Goal: Task Accomplishment & Management: Use online tool/utility

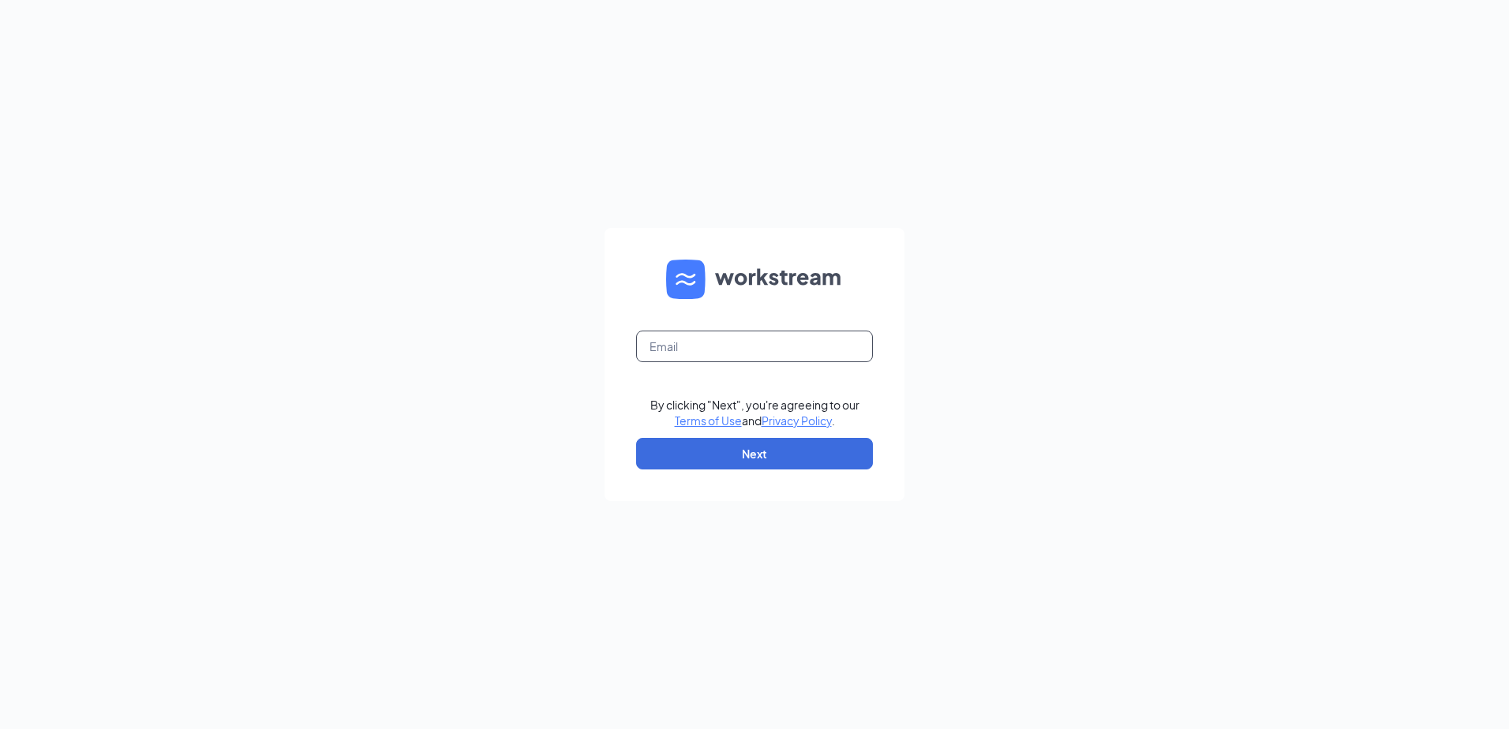
click at [699, 346] on input "text" at bounding box center [754, 347] width 237 height 32
type input "[EMAIL_ADDRESS][DOMAIN_NAME]"
click at [682, 441] on button "Next" at bounding box center [754, 454] width 237 height 32
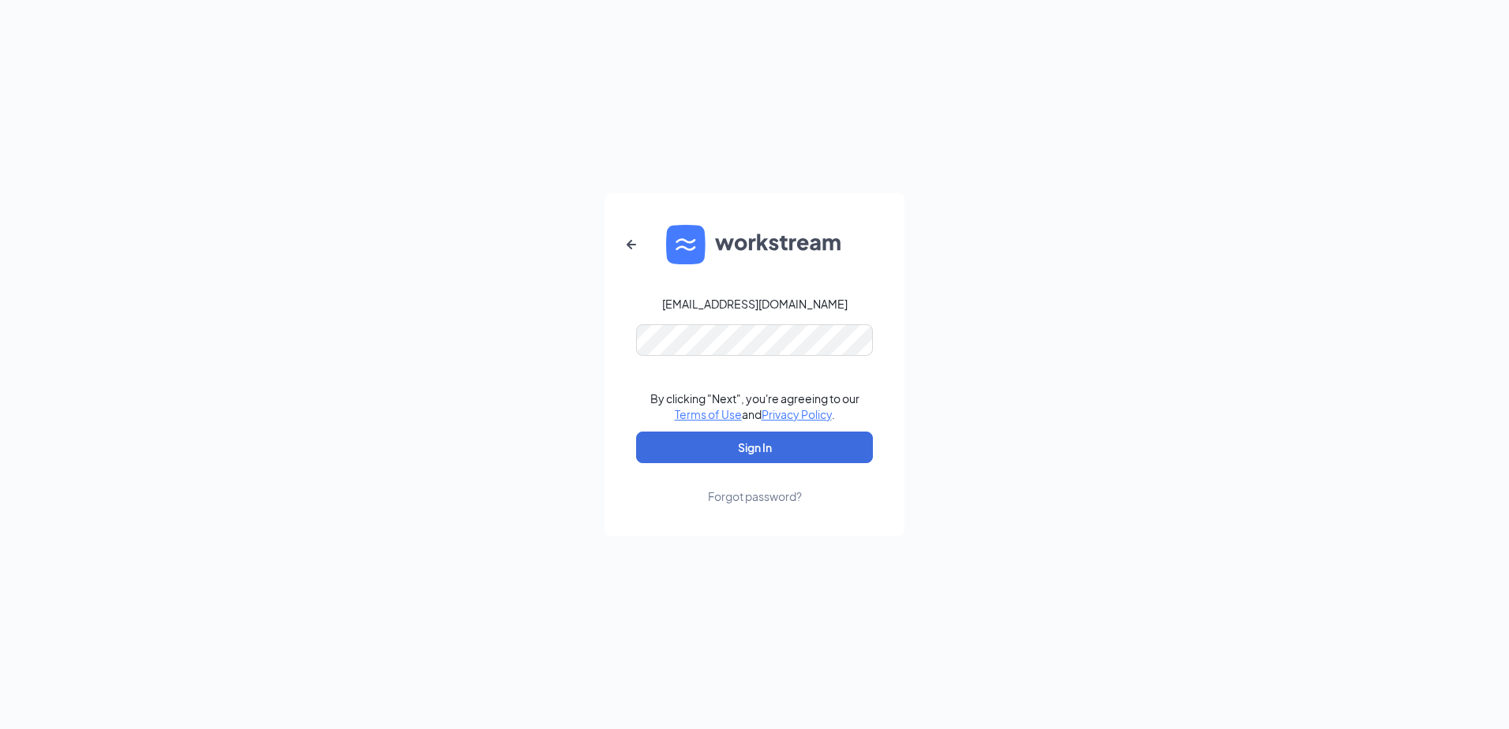
click at [684, 324] on form "gmfonddulac@bleedblue.net By clicking "Next", you're agreeing to our Terms of U…" at bounding box center [755, 364] width 300 height 343
click at [659, 453] on button "Sign In" at bounding box center [754, 448] width 237 height 32
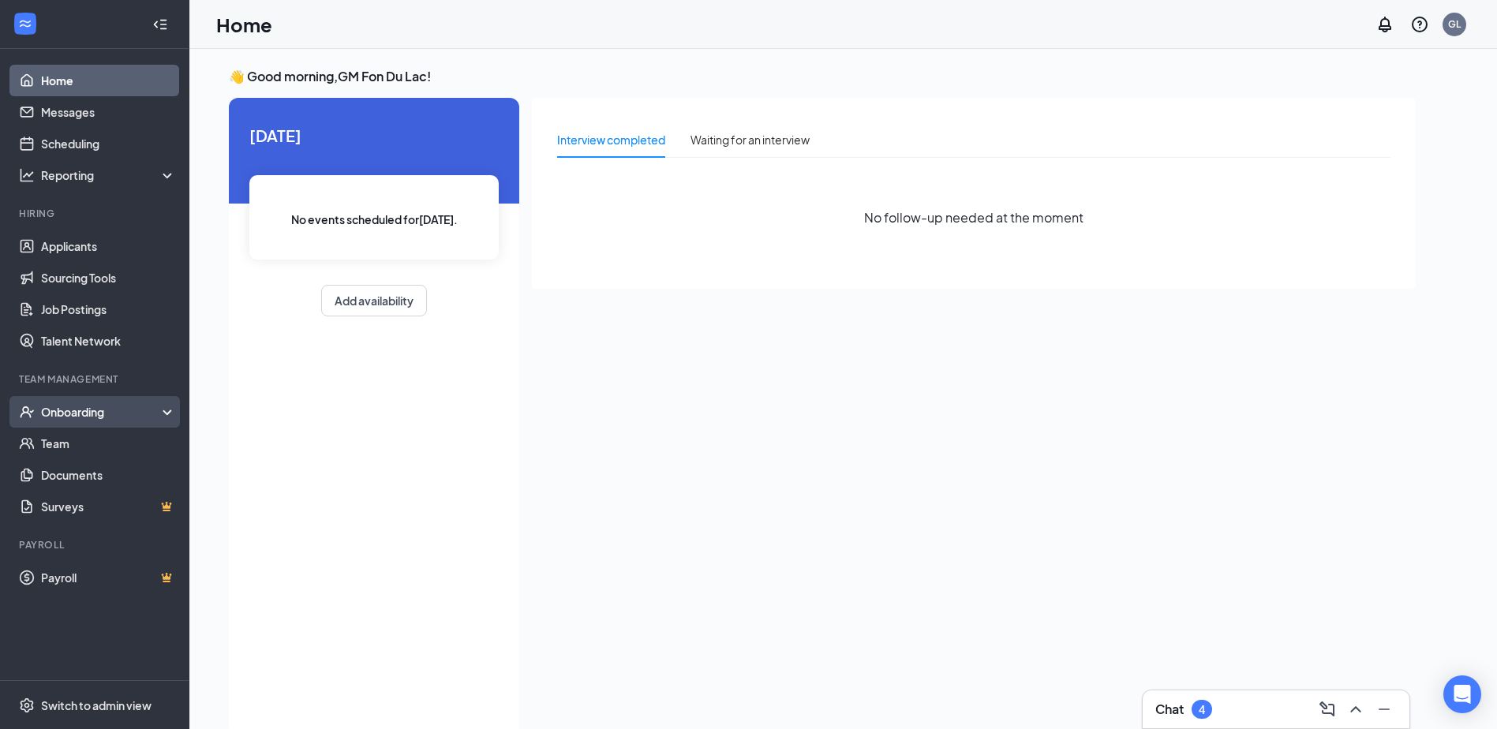
click at [30, 411] on icon "UserCheck" at bounding box center [27, 412] width 13 height 12
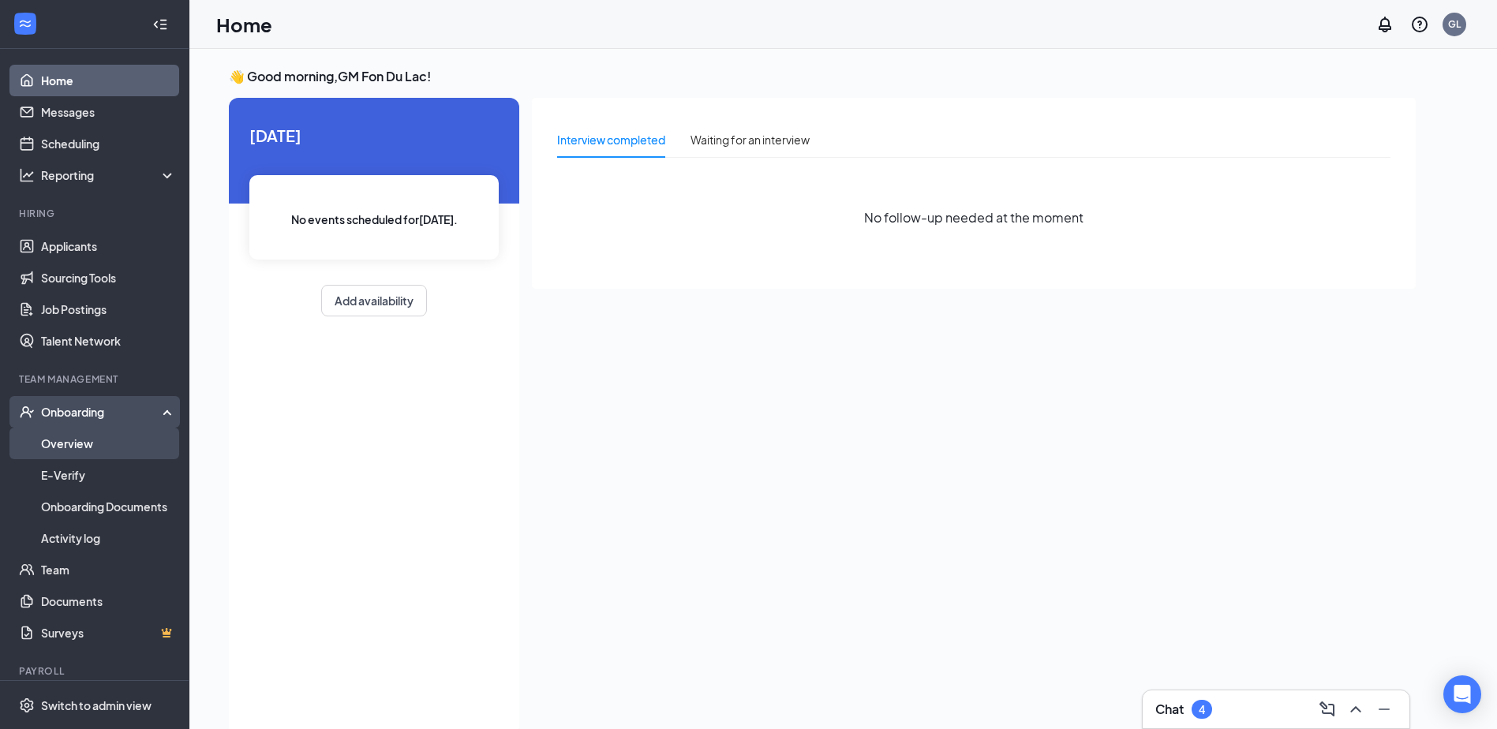
click at [69, 444] on link "Overview" at bounding box center [108, 444] width 135 height 32
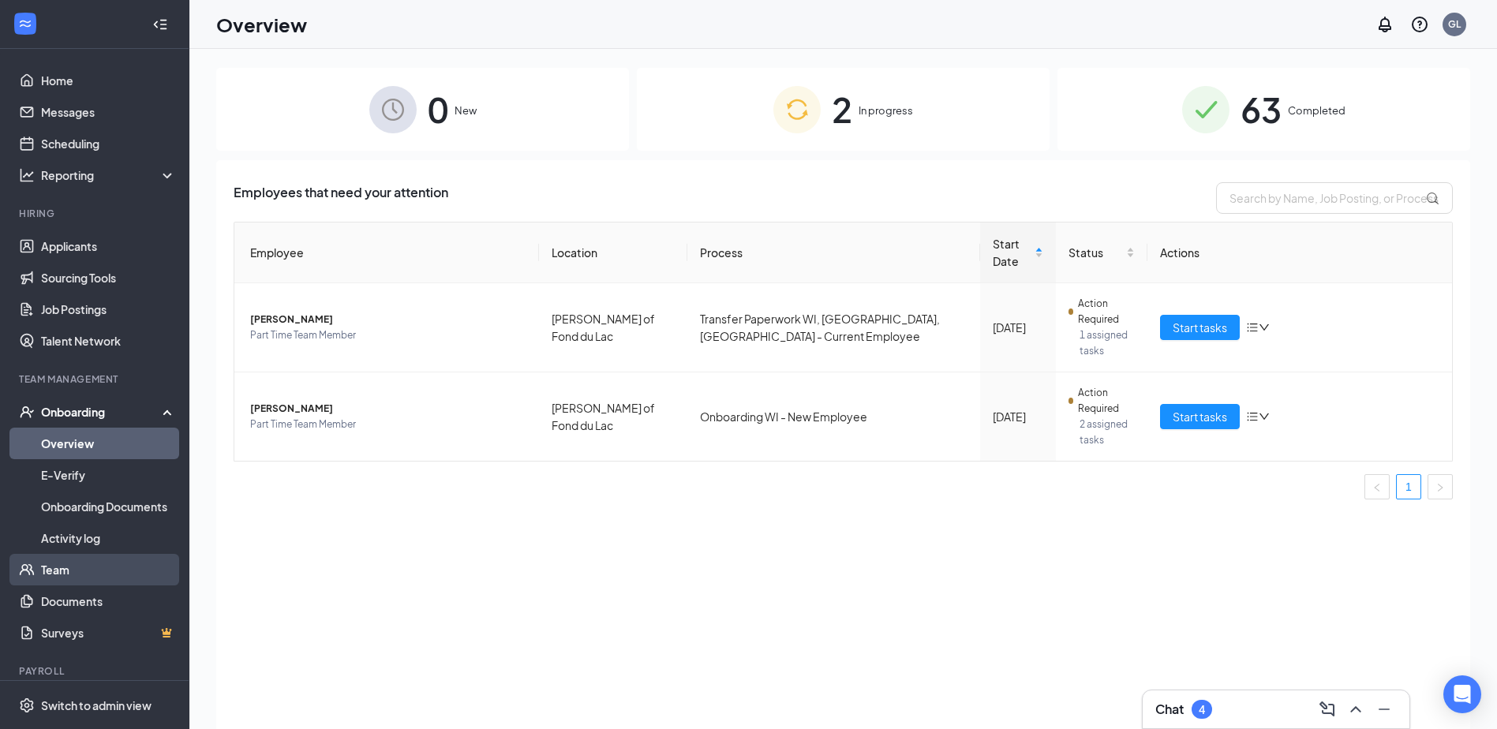
click at [90, 555] on link "Team" at bounding box center [108, 570] width 135 height 32
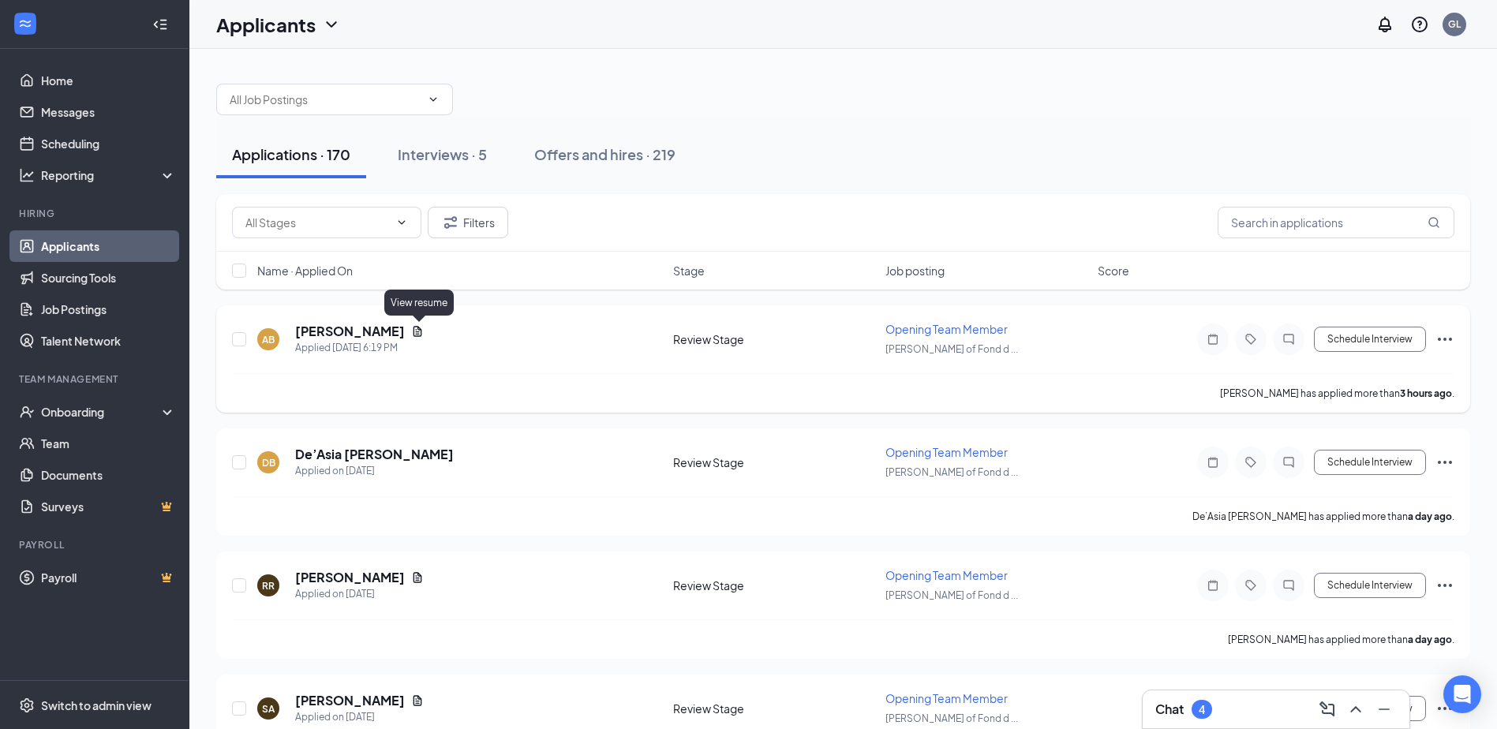
click at [416, 334] on icon "Document" at bounding box center [418, 331] width 9 height 10
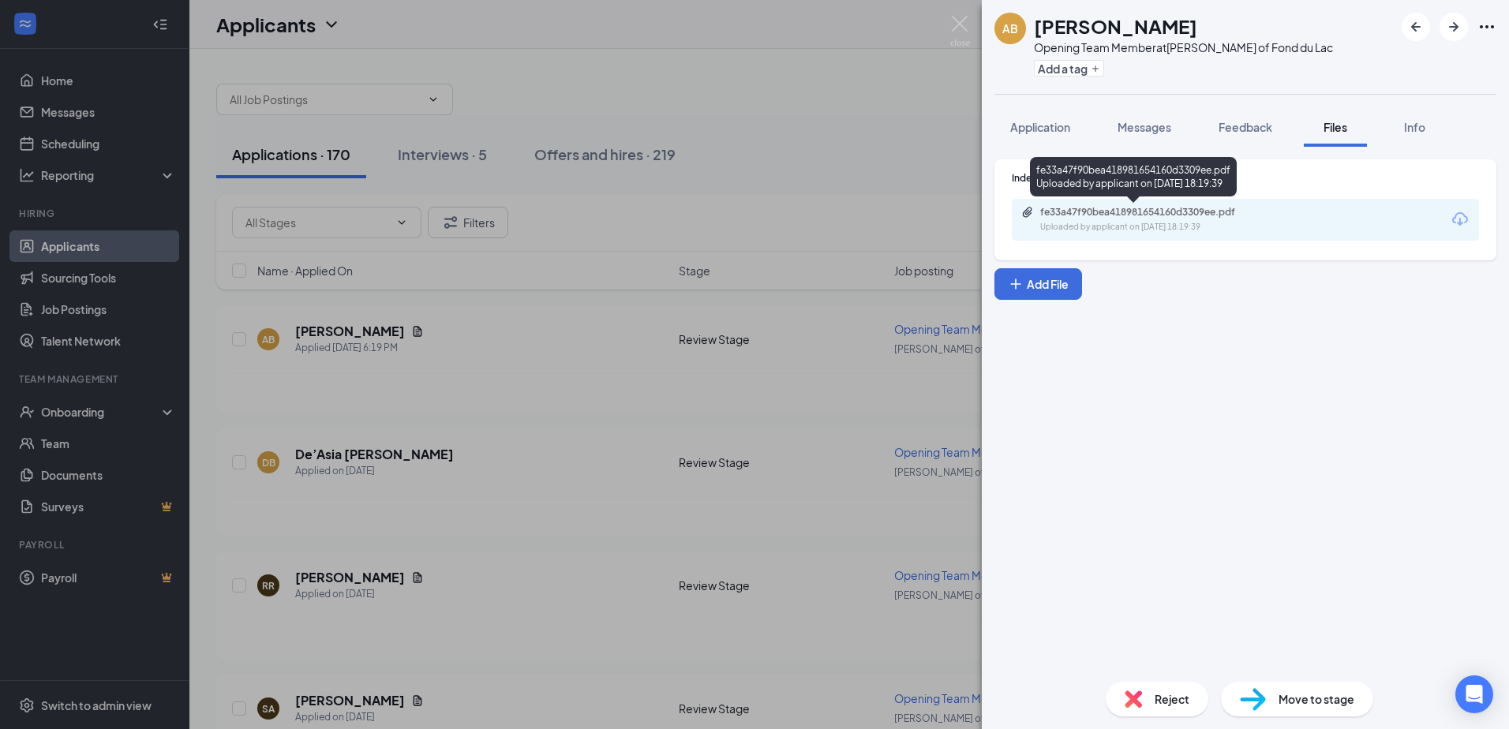
click at [1187, 229] on div "Uploaded by applicant on Sep 15, 2025 at 18:19:39" at bounding box center [1158, 227] width 237 height 13
click at [968, 23] on img at bounding box center [960, 31] width 20 height 31
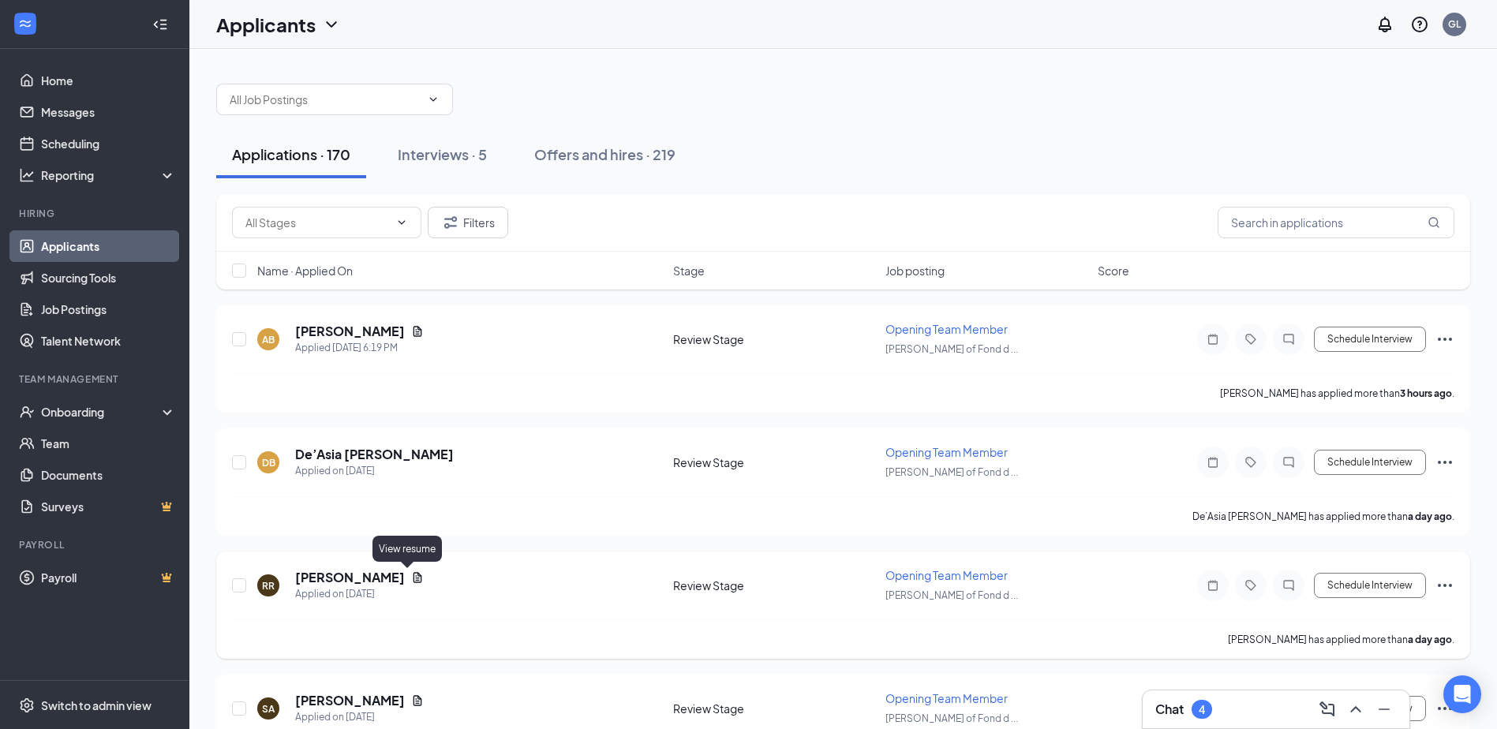
click at [411, 582] on icon "Document" at bounding box center [417, 577] width 13 height 13
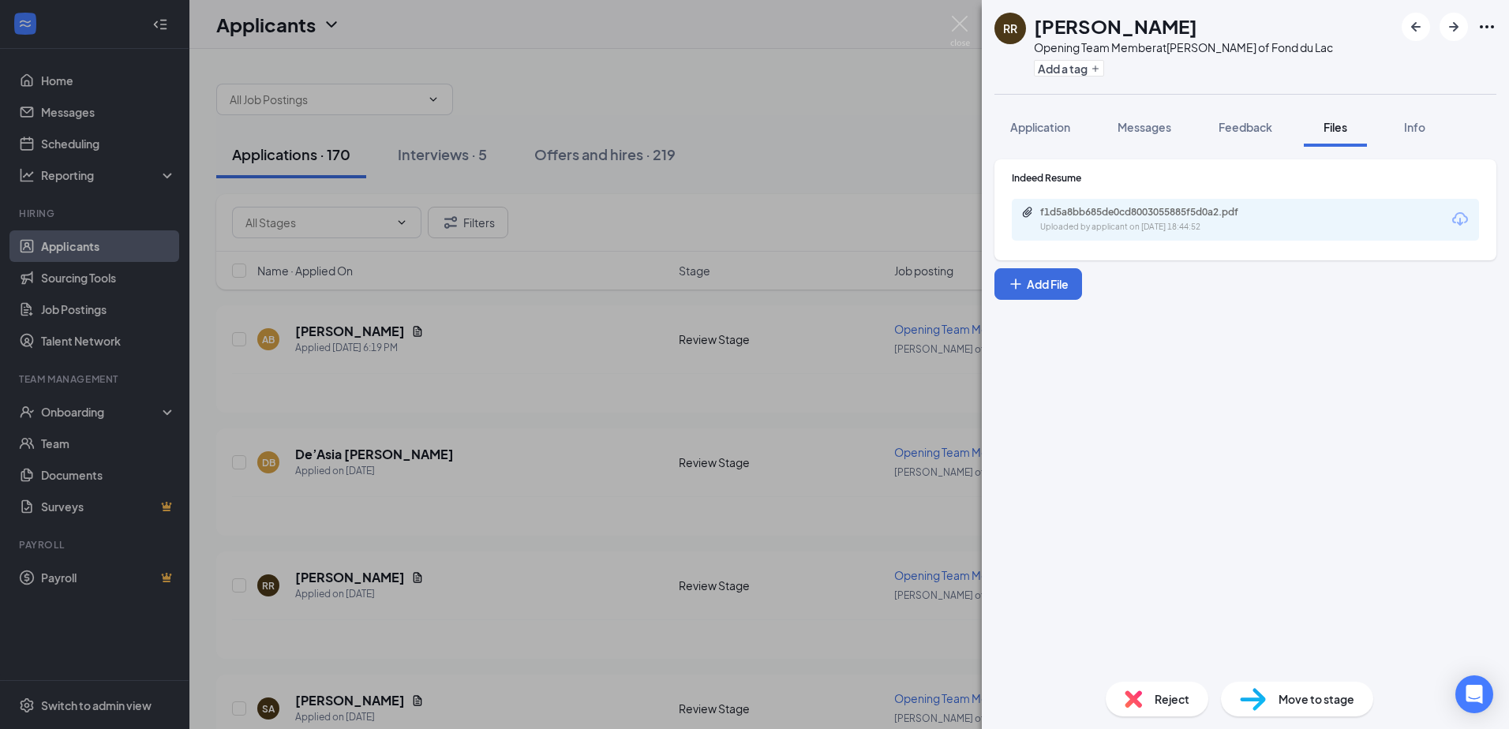
click at [1174, 205] on div "f1d5a8bb685de0cd8003055885f5d0a2.pdf Uploaded by applicant on Sep 14, 2025 at 1…" at bounding box center [1245, 220] width 467 height 42
click at [1174, 212] on div "f1d5a8bb685de0cd8003055885f5d0a2.pdf" at bounding box center [1150, 212] width 221 height 13
click at [953, 30] on img at bounding box center [960, 31] width 20 height 31
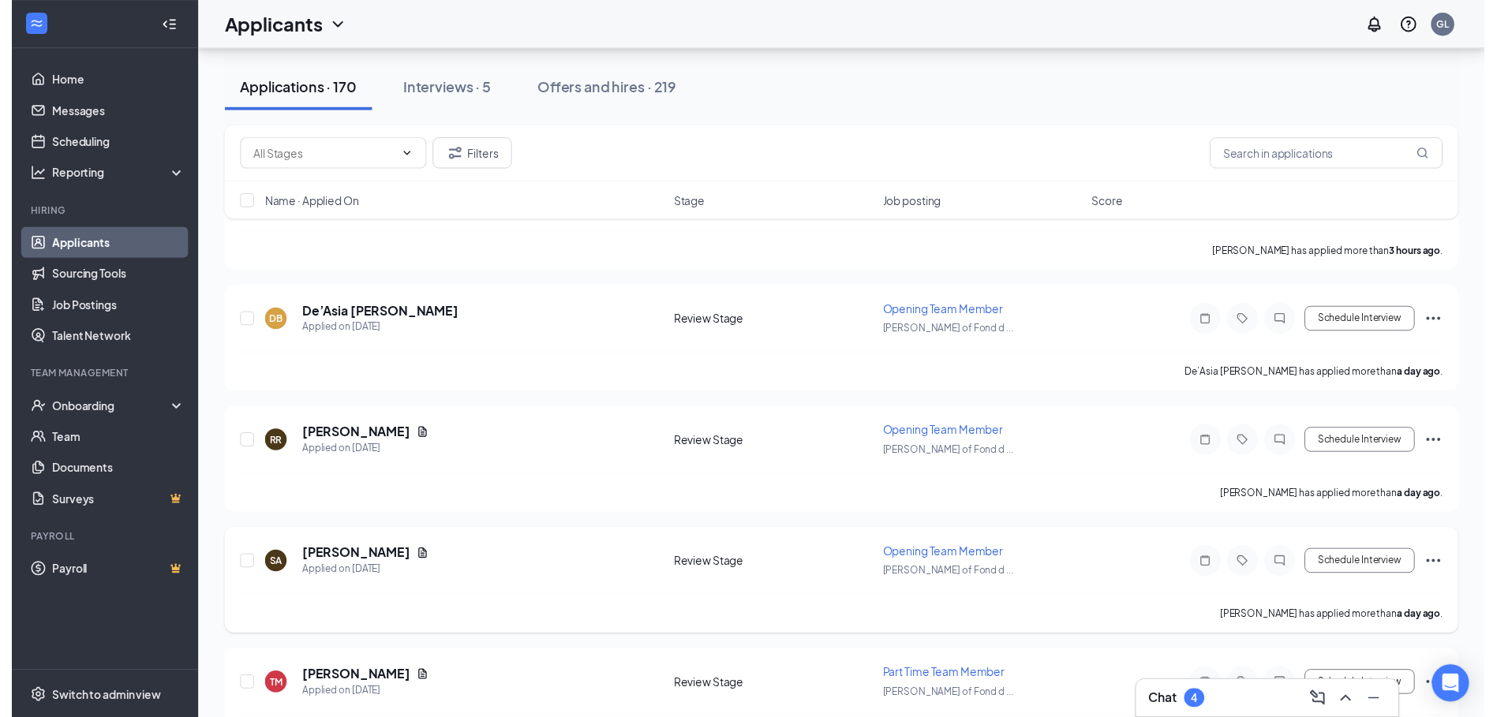
scroll to position [237, 0]
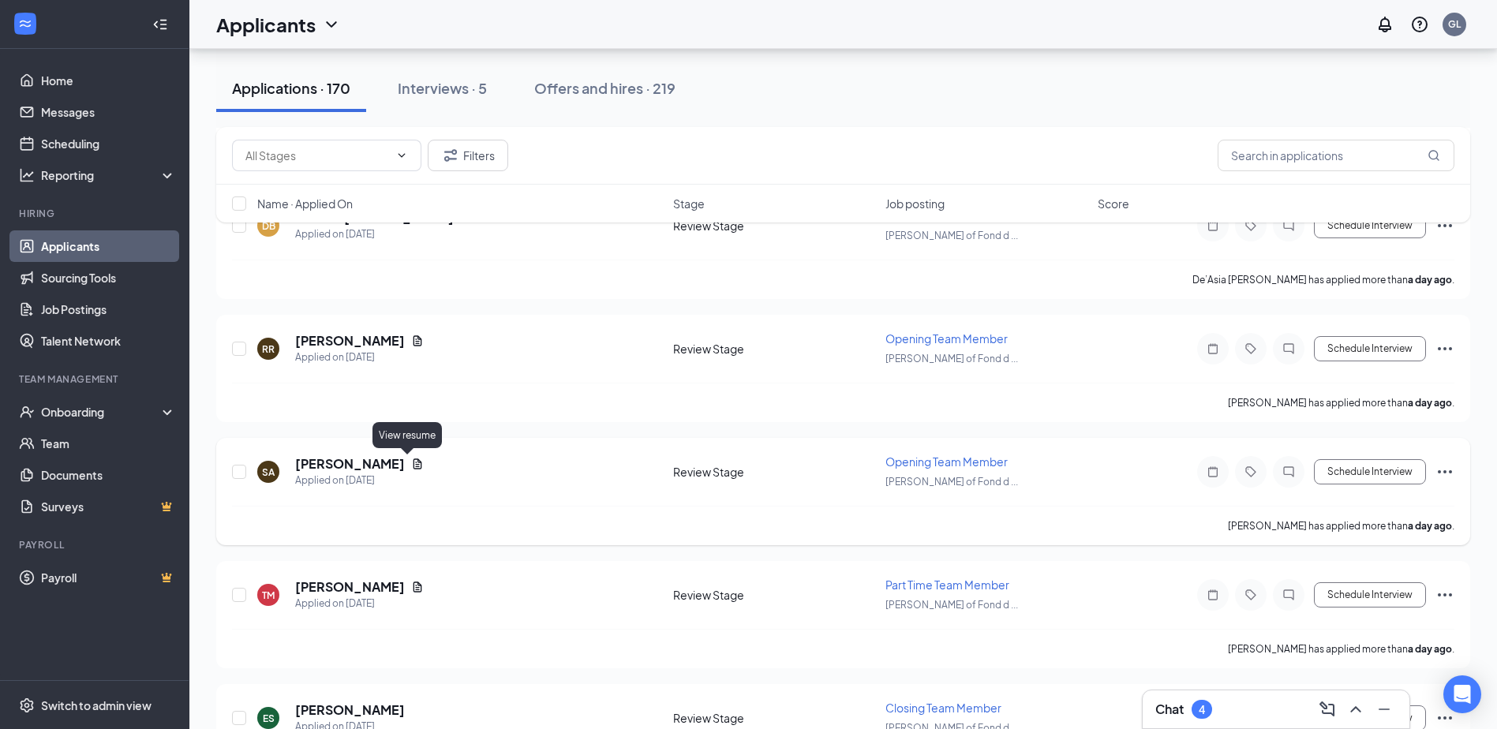
click at [412, 466] on icon "Document" at bounding box center [417, 464] width 13 height 13
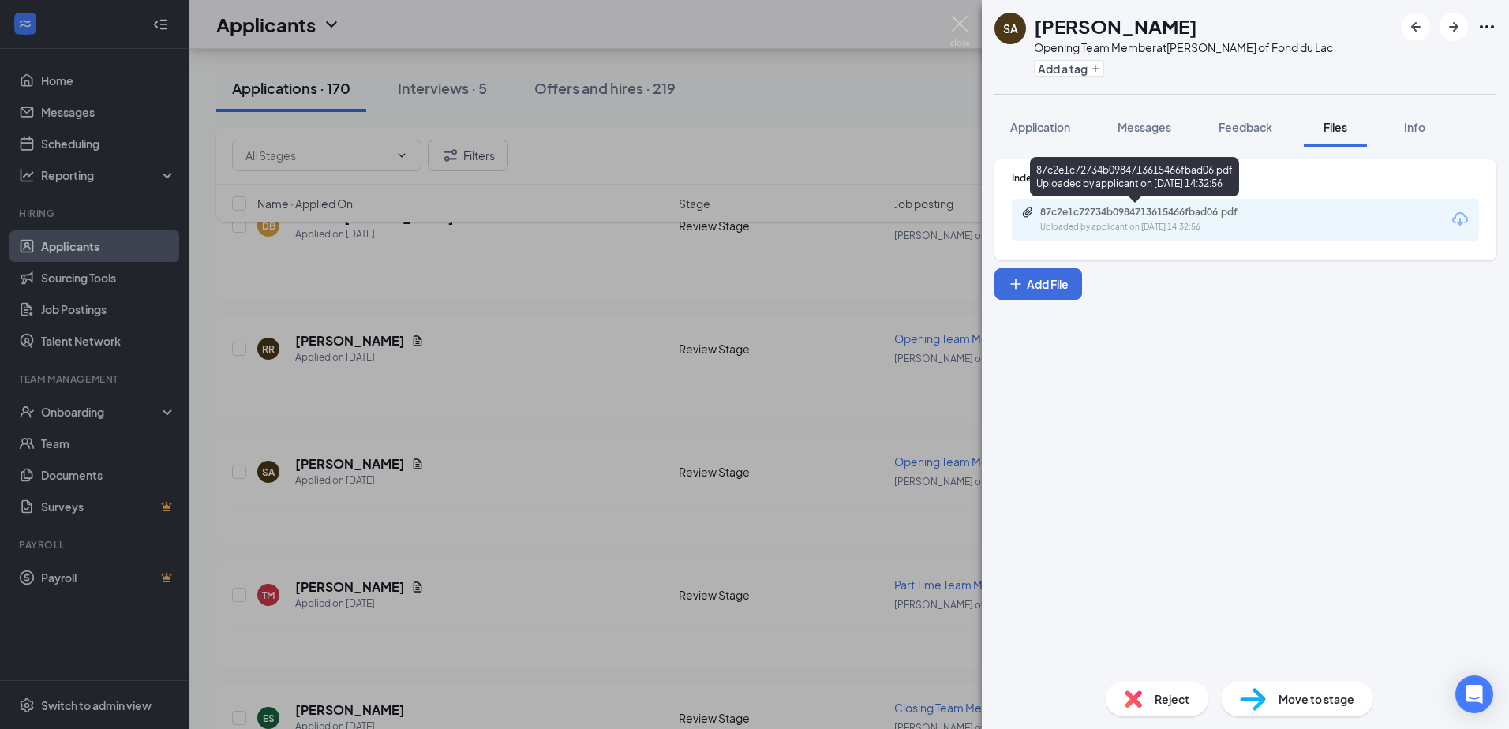
click at [1054, 226] on div "Uploaded by applicant on Sep 14, 2025 at 14:32:56" at bounding box center [1158, 227] width 237 height 13
click at [965, 31] on img at bounding box center [960, 31] width 20 height 31
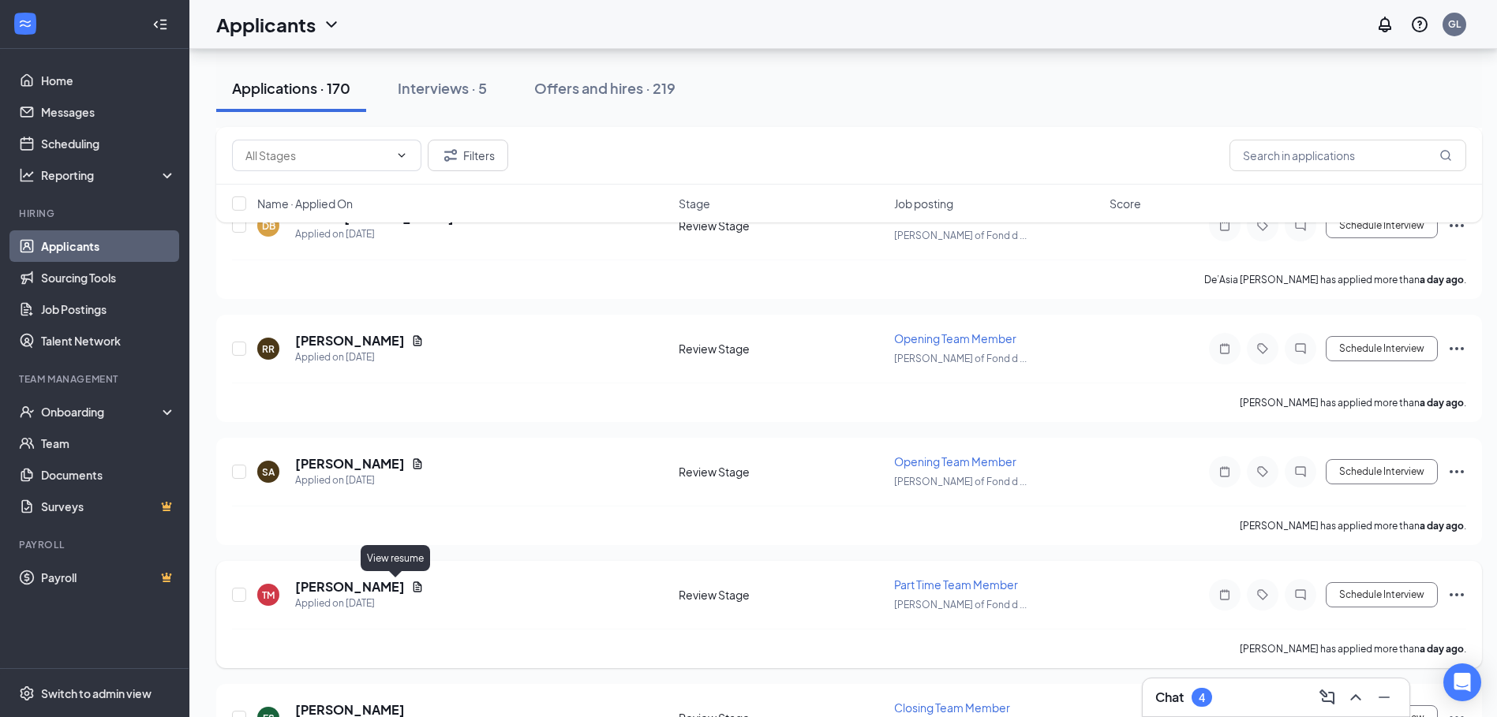
click at [411, 583] on icon "Document" at bounding box center [417, 587] width 13 height 13
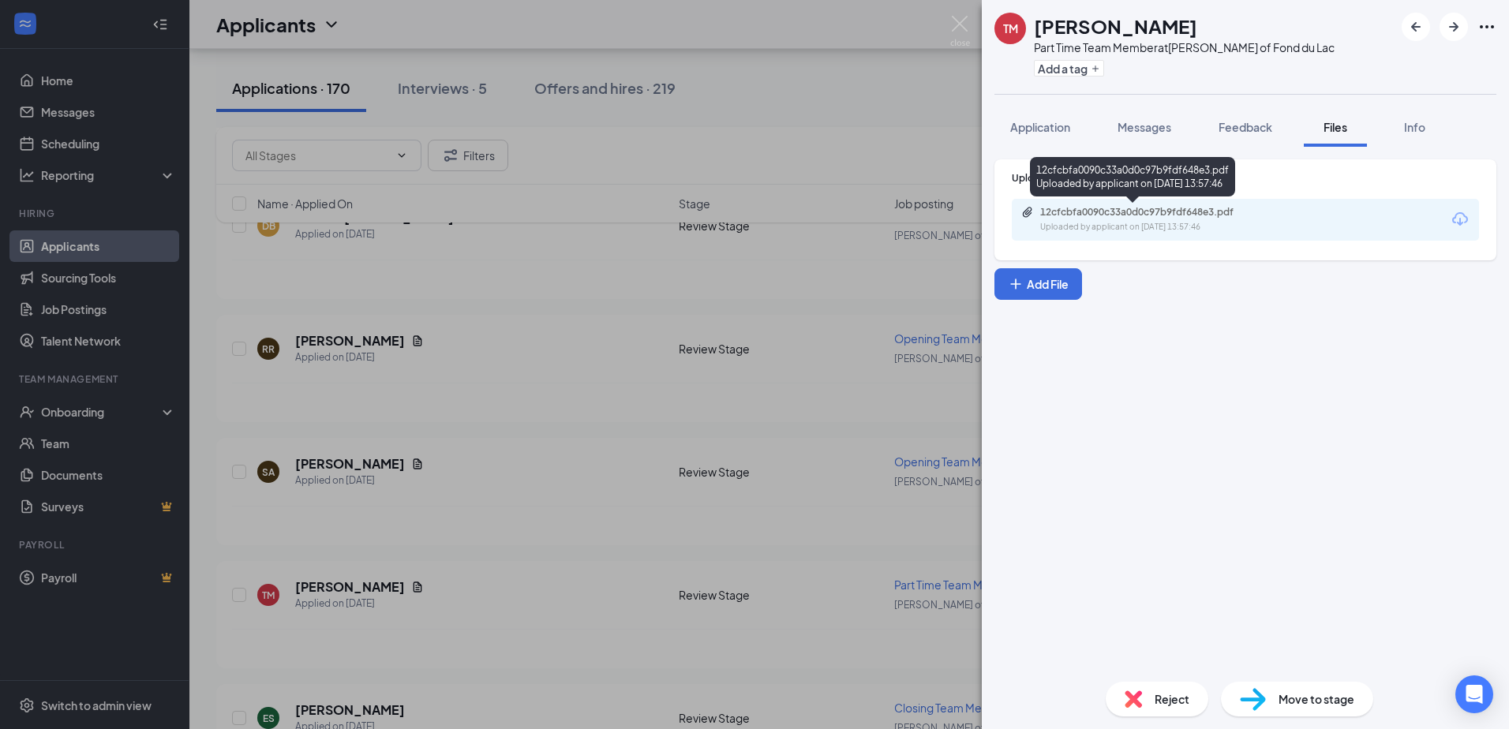
click at [1228, 219] on div "12cfcbfa0090c33a0d0c97b9fdf648e3.pdf Uploaded by applicant on Sep 14, 2025 at 1…" at bounding box center [1149, 220] width 256 height 28
drag, startPoint x: 836, startPoint y: 304, endPoint x: 1252, endPoint y: 320, distance: 416.3
click at [1252, 320] on div "Upload Resume 12cfcbfa0090c33a0d0c97b9fdf648e3.pdf Uploaded by applicant on Sep…" at bounding box center [1245, 408] width 527 height 523
click at [1174, 220] on div "12cfcbfa0090c33a0d0c97b9fdf648e3.pdf Uploaded by applicant on Sep 14, 2025 at 1…" at bounding box center [1149, 220] width 256 height 28
click at [955, 29] on img at bounding box center [960, 31] width 20 height 31
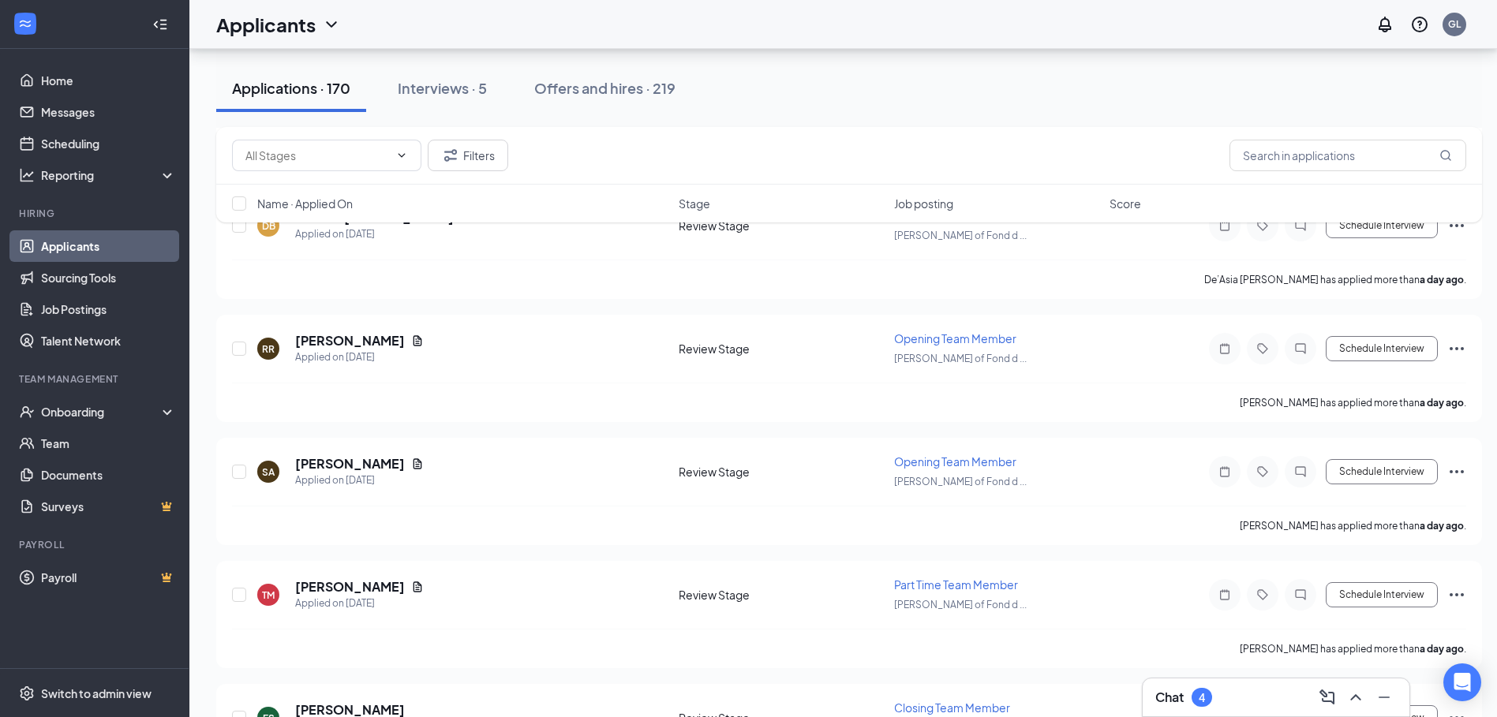
drag, startPoint x: 666, startPoint y: 134, endPoint x: 654, endPoint y: 153, distance: 22.3
drag, startPoint x: 654, startPoint y: 153, endPoint x: 414, endPoint y: 540, distance: 455.6
click at [414, 540] on div "Somkene Aneke has applied more than a day ago ." at bounding box center [849, 525] width 1234 height 39
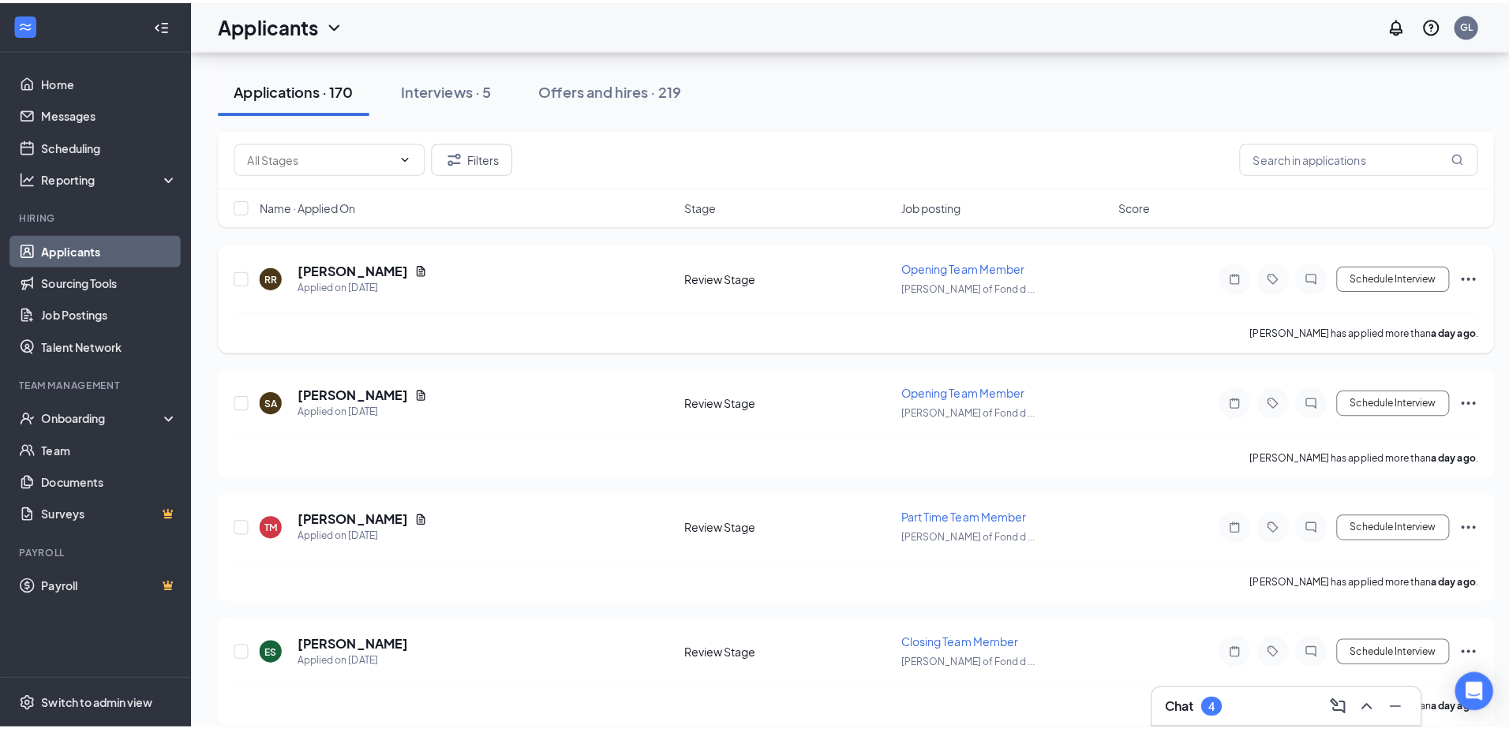
scroll to position [395, 0]
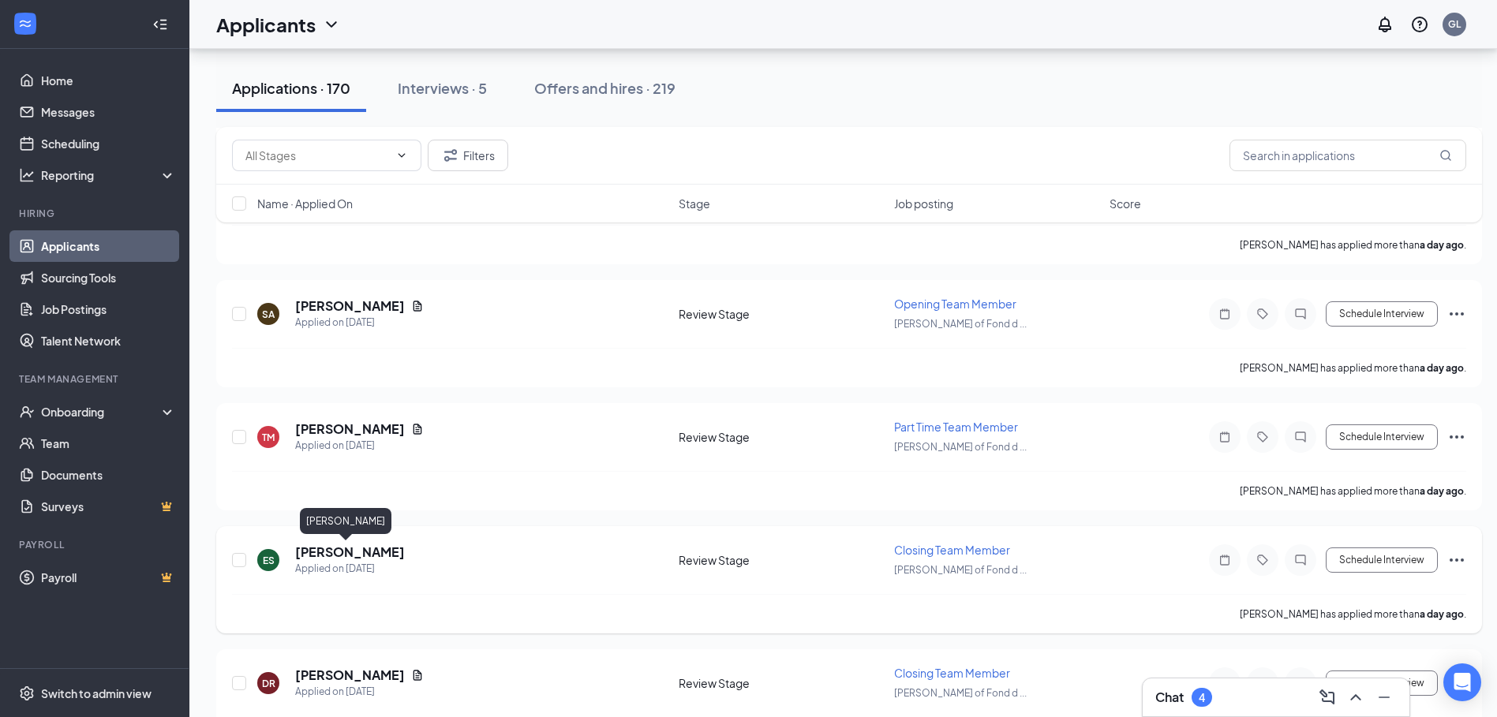
click at [350, 554] on h5 "Elijah Stubbs" at bounding box center [350, 552] width 110 height 17
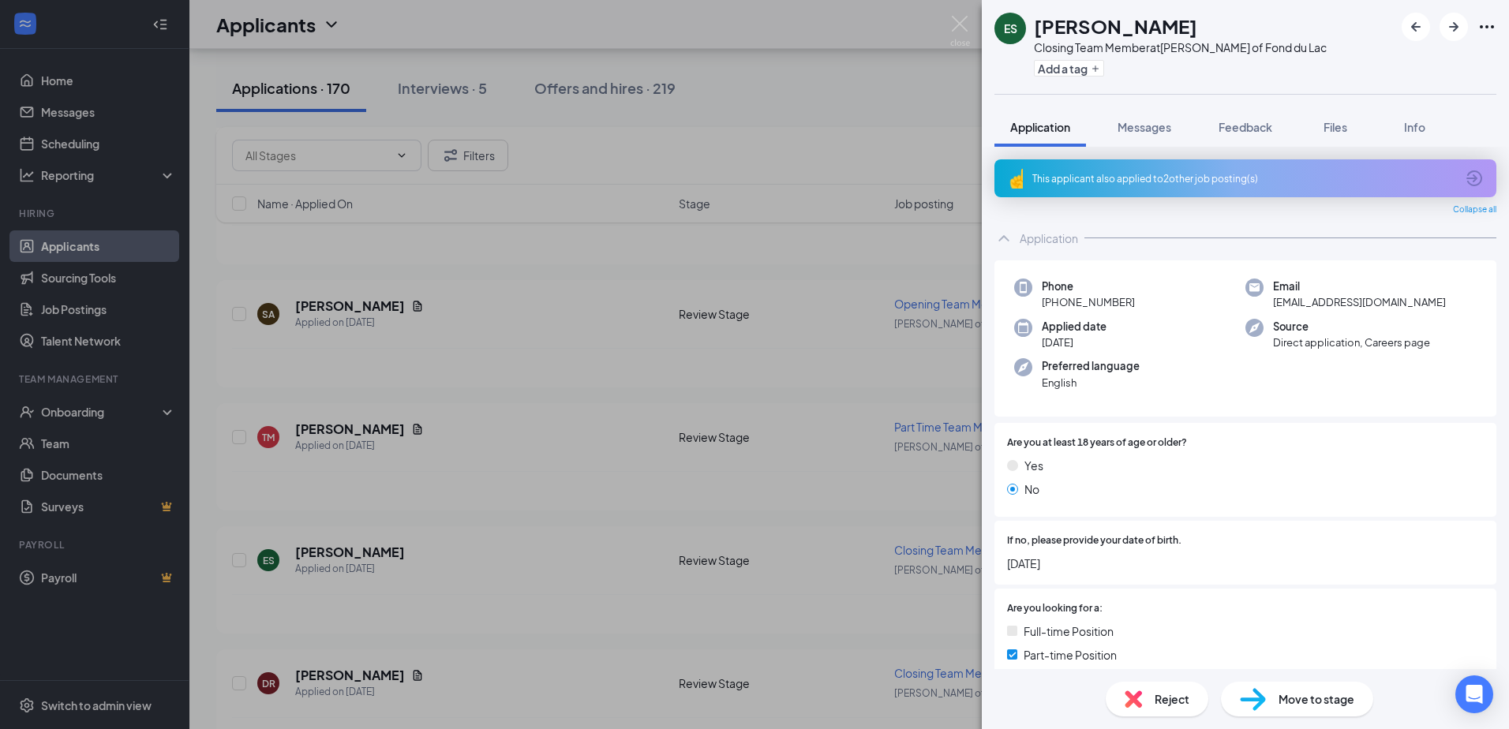
drag, startPoint x: 1002, startPoint y: 3, endPoint x: 1035, endPoint y: 74, distance: 78.1
click at [912, 258] on div "ES Elijah Stubbs Closing Team Member at Culver's of Fond du Lac Add a tag Appli…" at bounding box center [754, 364] width 1509 height 729
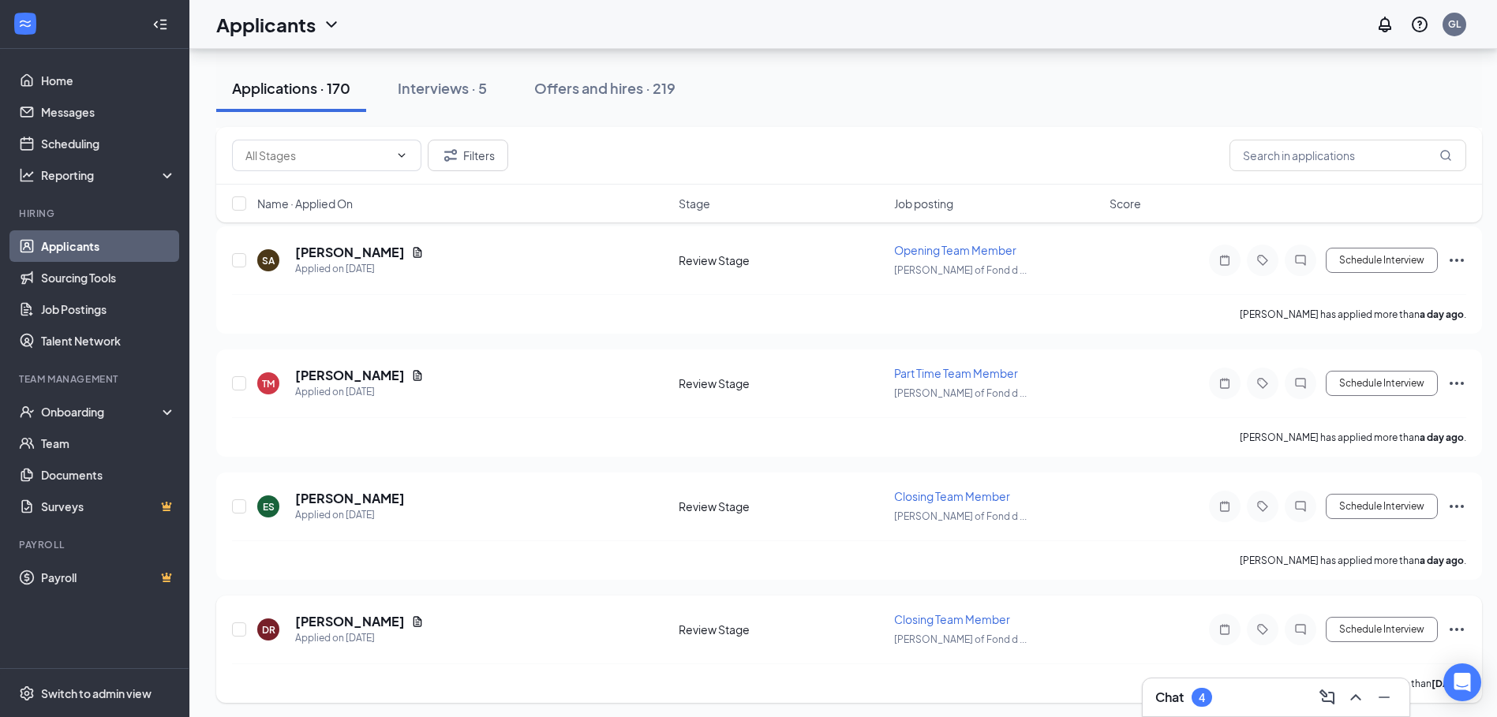
scroll to position [474, 0]
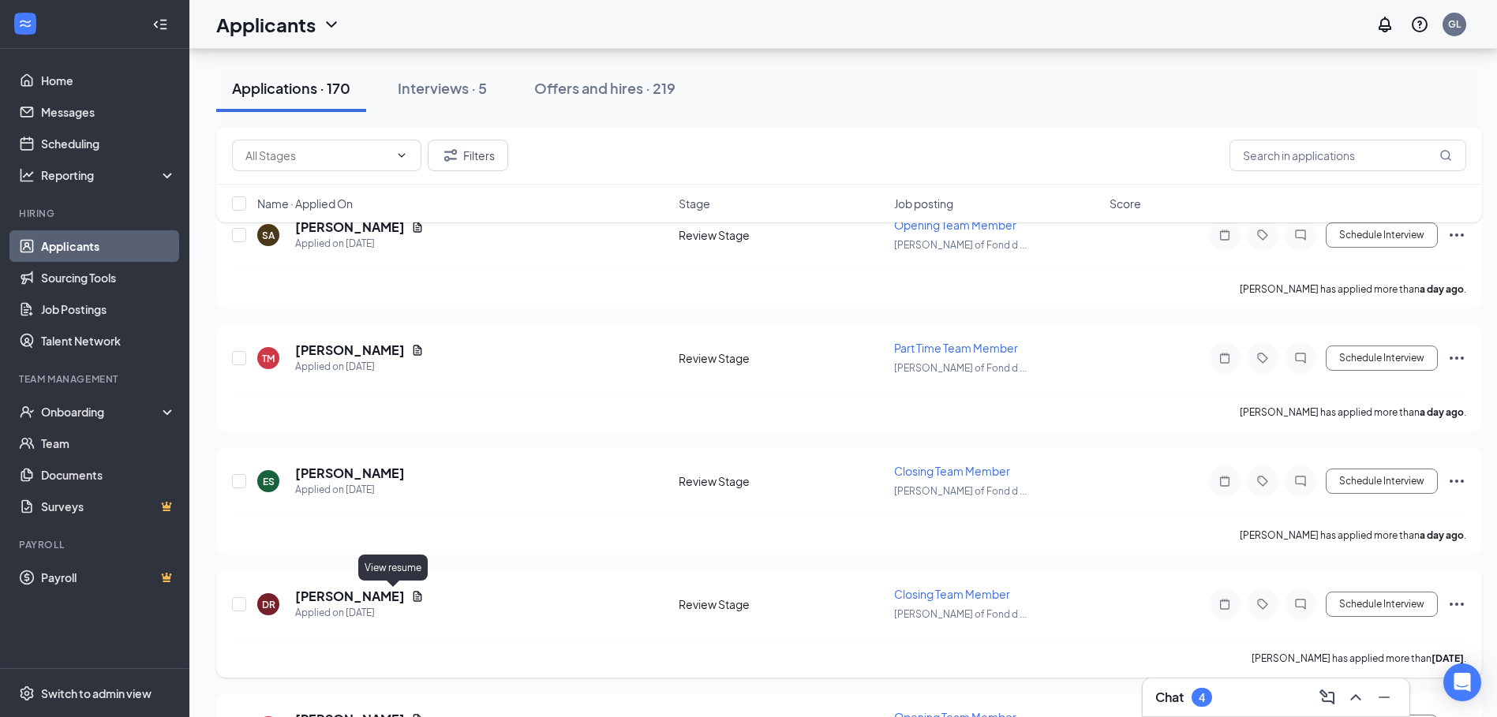
click at [411, 590] on icon "Document" at bounding box center [417, 596] width 13 height 13
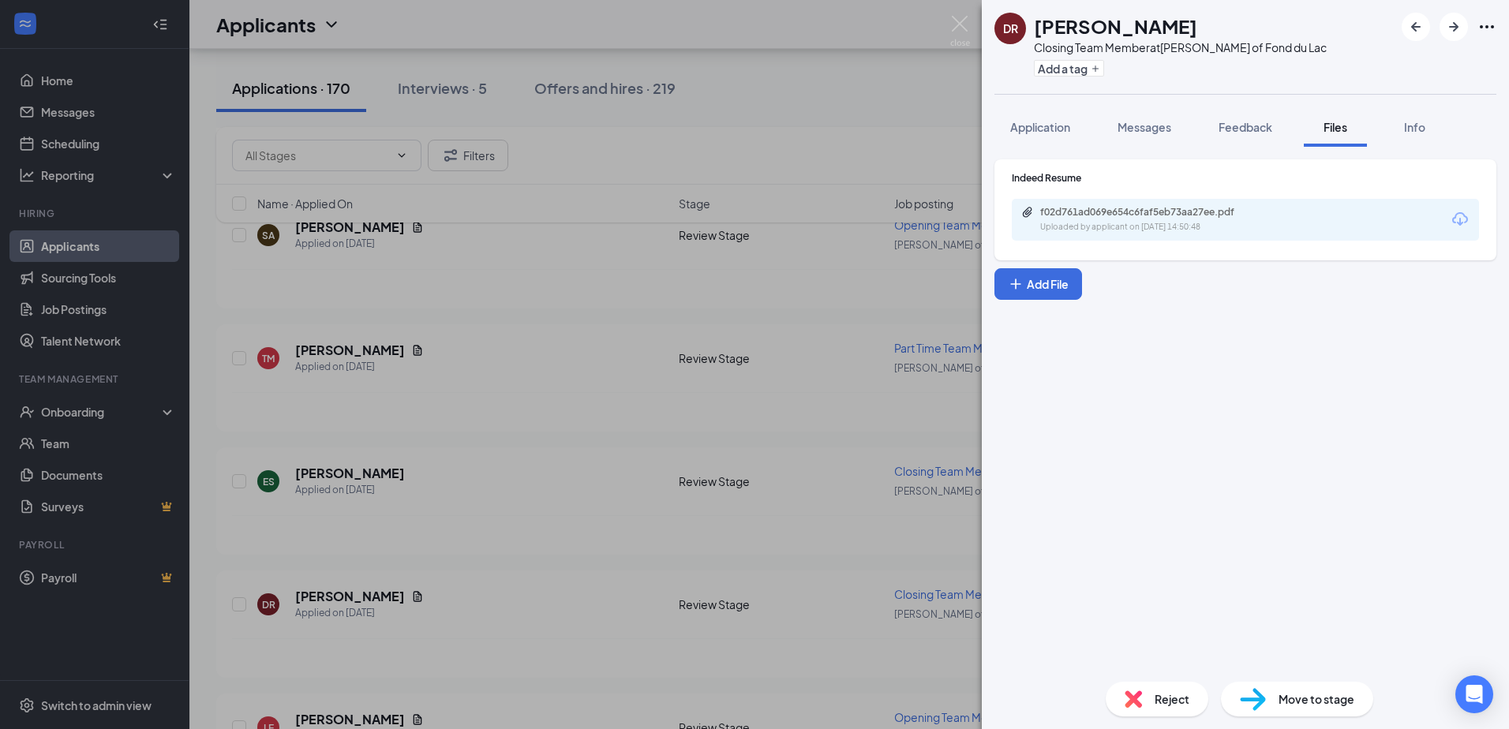
click at [950, 4] on div "DR Dorothy Robb Closing Team Member at Culver's of Fond du Lac Add a tag Applic…" at bounding box center [754, 364] width 1509 height 729
click at [957, 26] on div "Applicants GL" at bounding box center [849, 24] width 1320 height 49
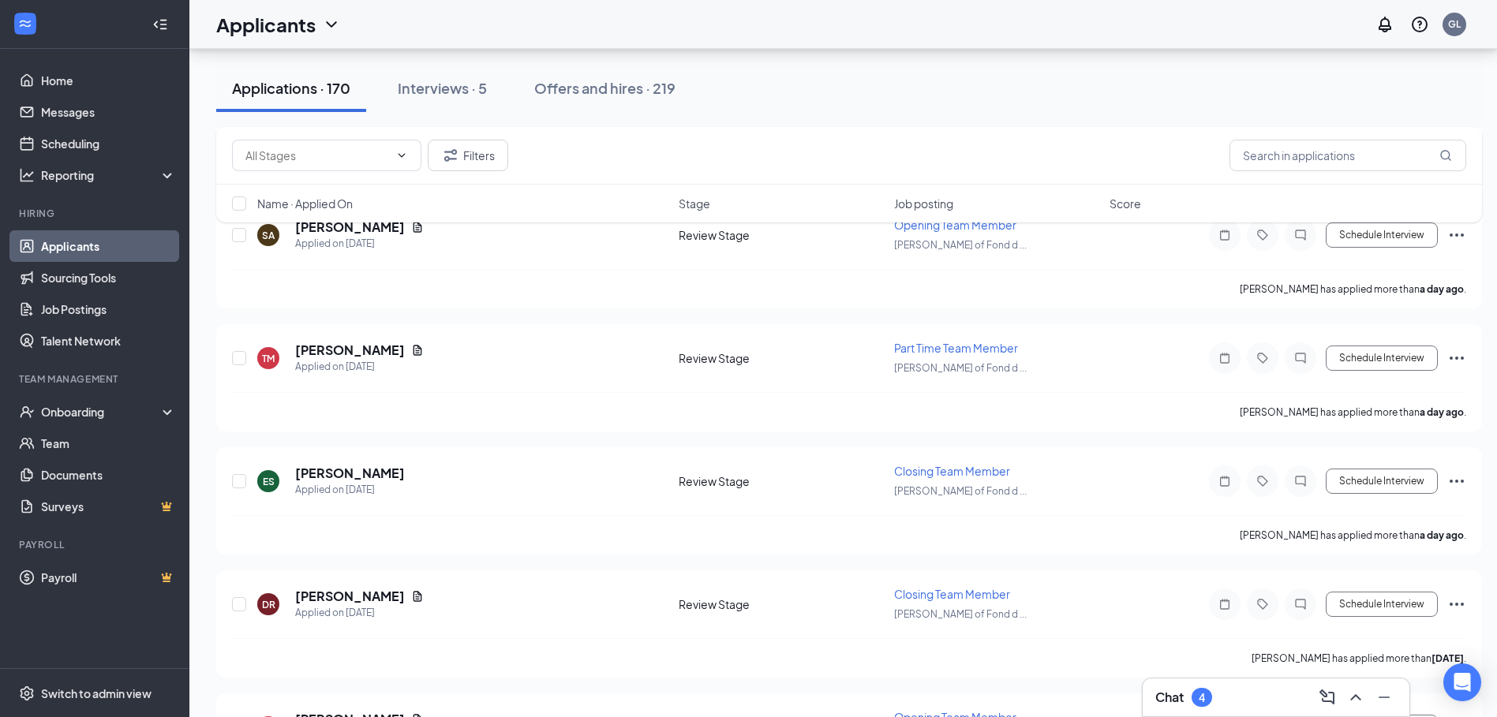
click at [1190, 696] on div "Chat 4" at bounding box center [1184, 697] width 57 height 19
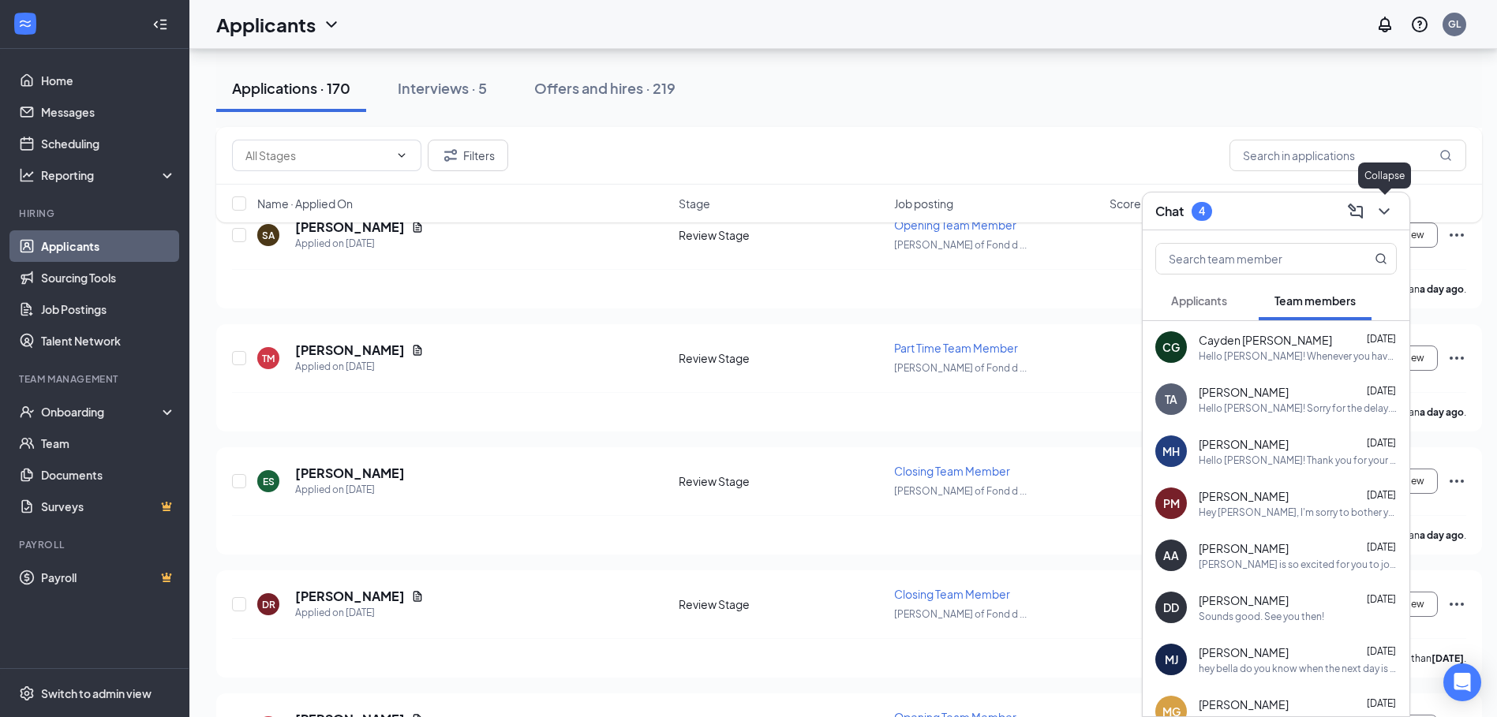
click at [1390, 207] on icon "ChevronDown" at bounding box center [1384, 211] width 19 height 19
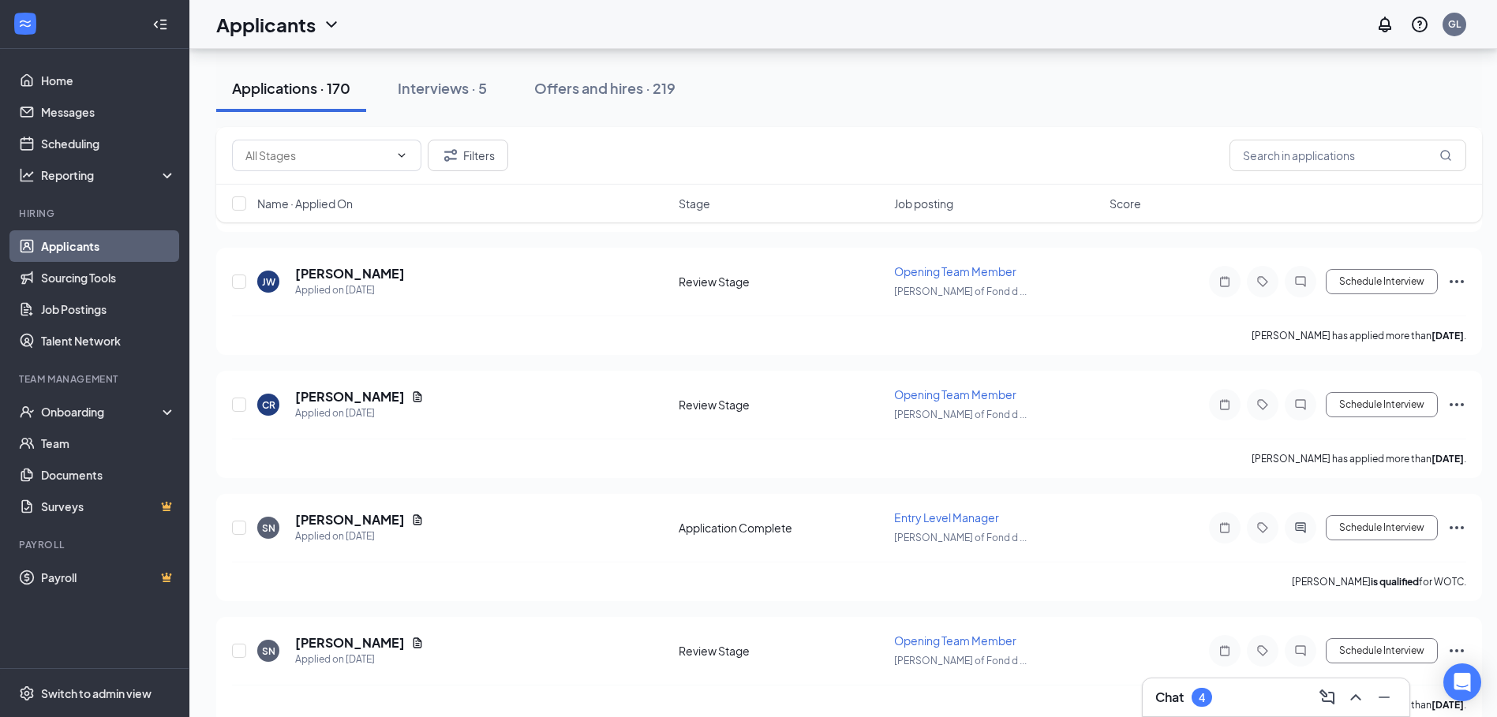
scroll to position [1736, 0]
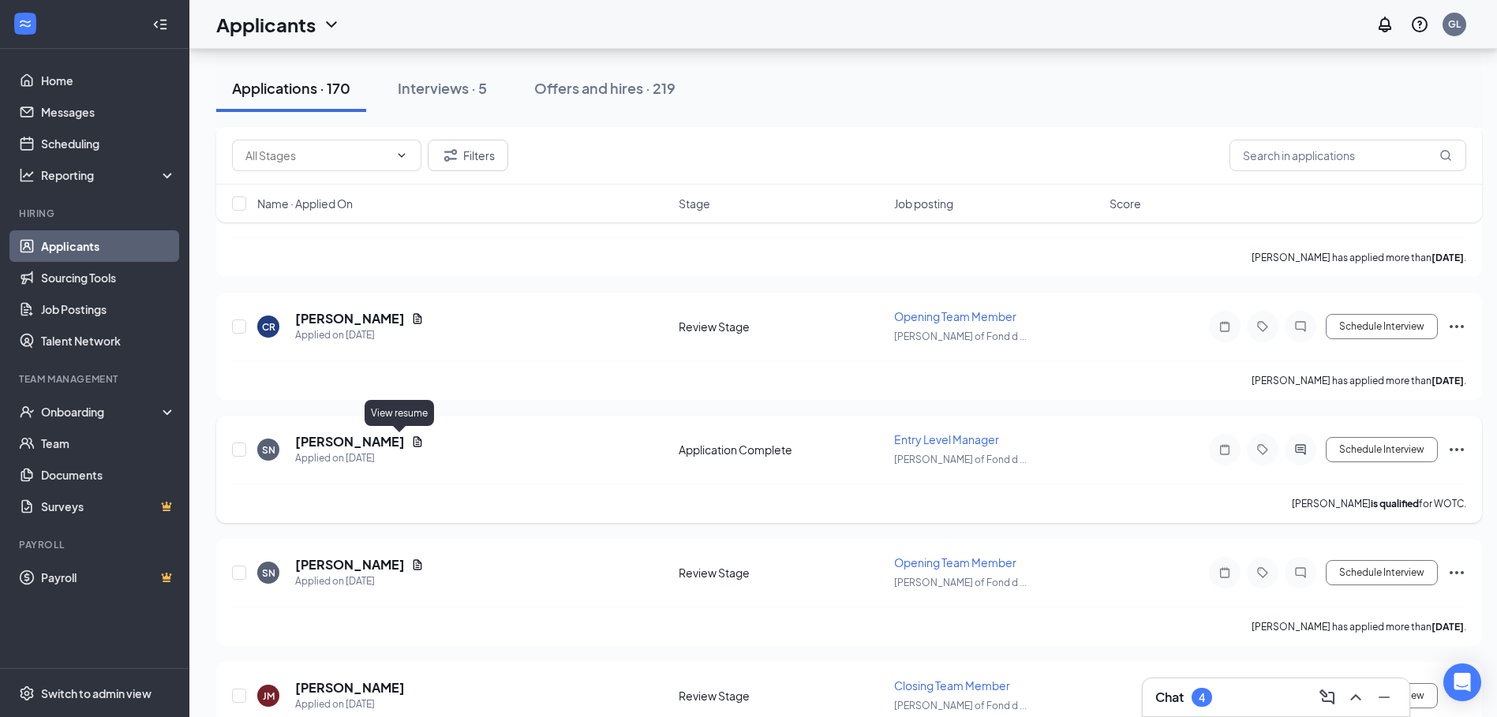
click at [414, 442] on icon "Document" at bounding box center [418, 441] width 9 height 10
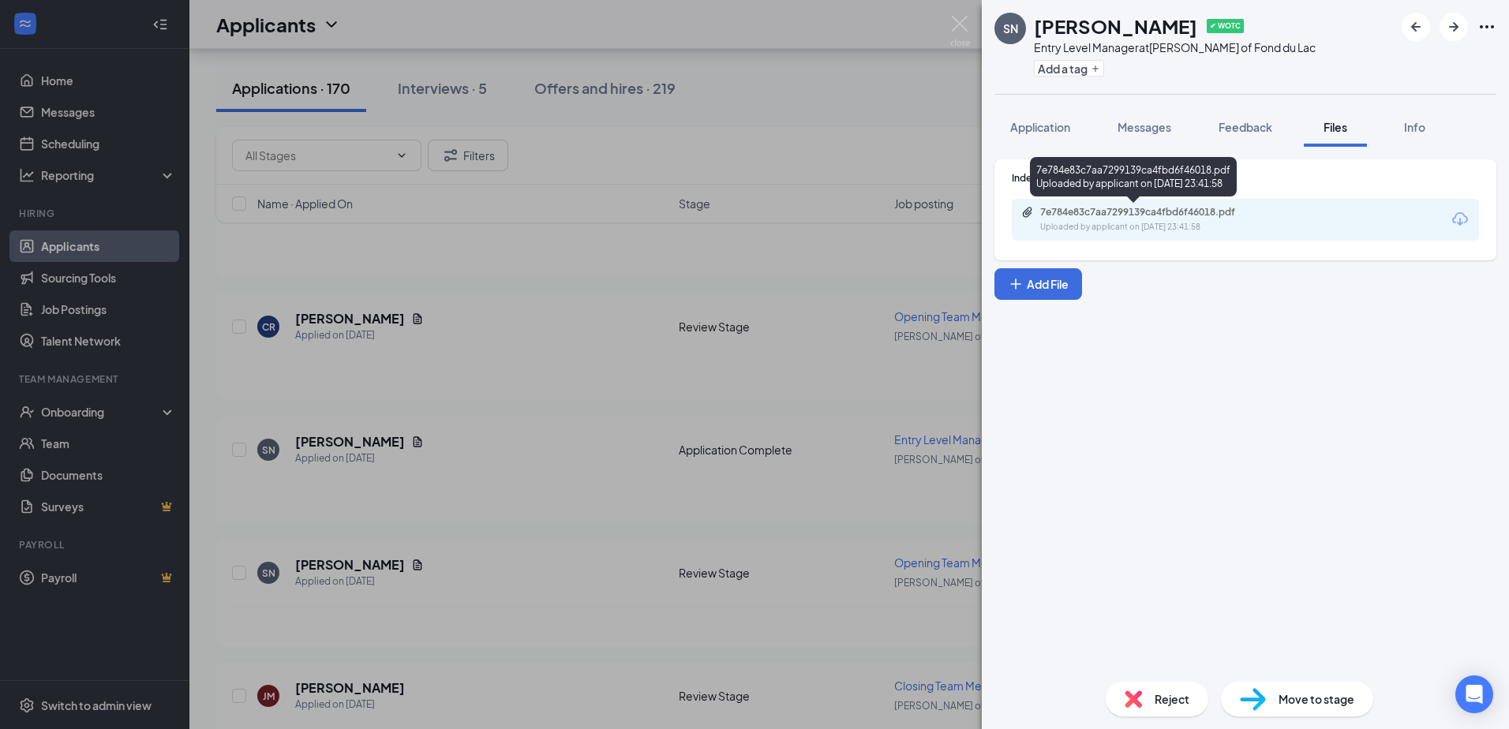
click at [1158, 211] on div "7e784e83c7aa7299139ca4fbd6f46018.pdf" at bounding box center [1150, 212] width 221 height 13
click at [954, 30] on img at bounding box center [960, 31] width 20 height 31
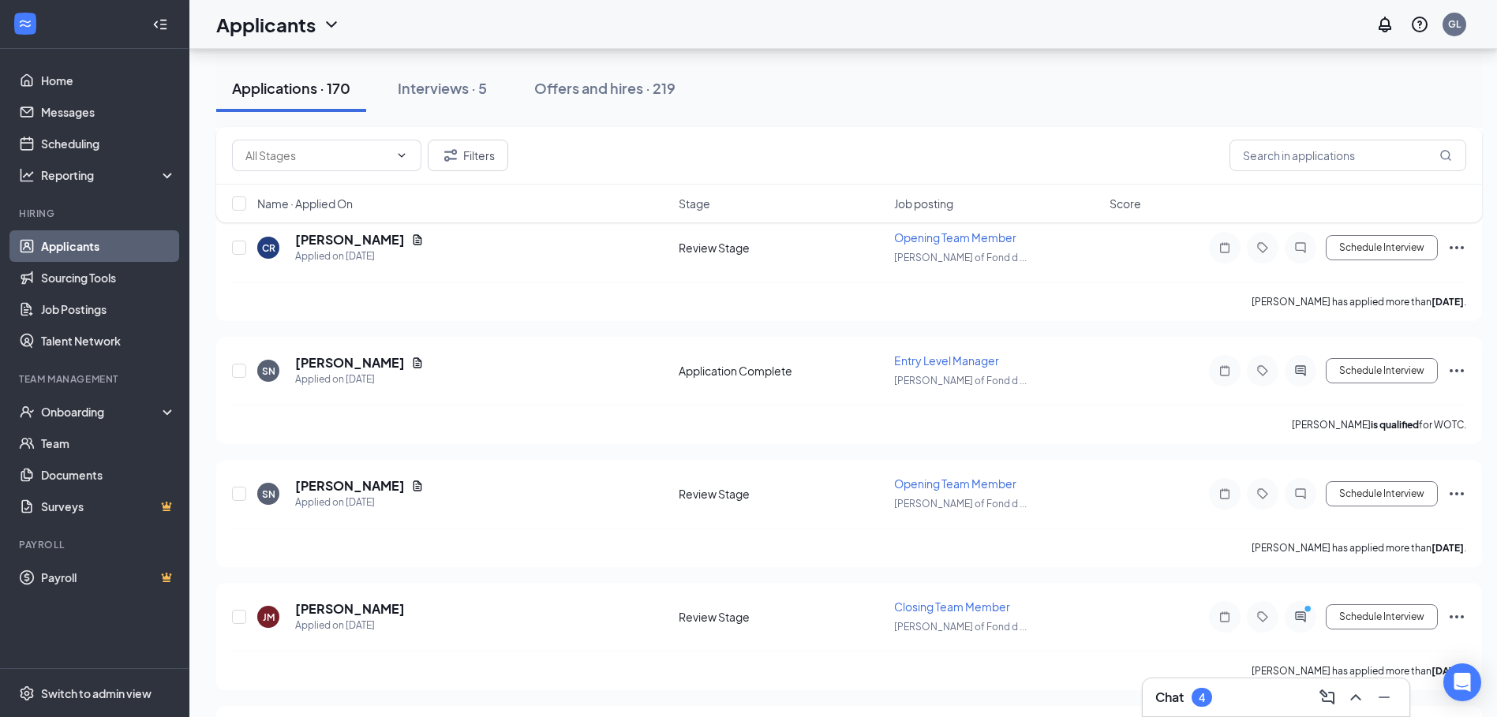
scroll to position [1973, 0]
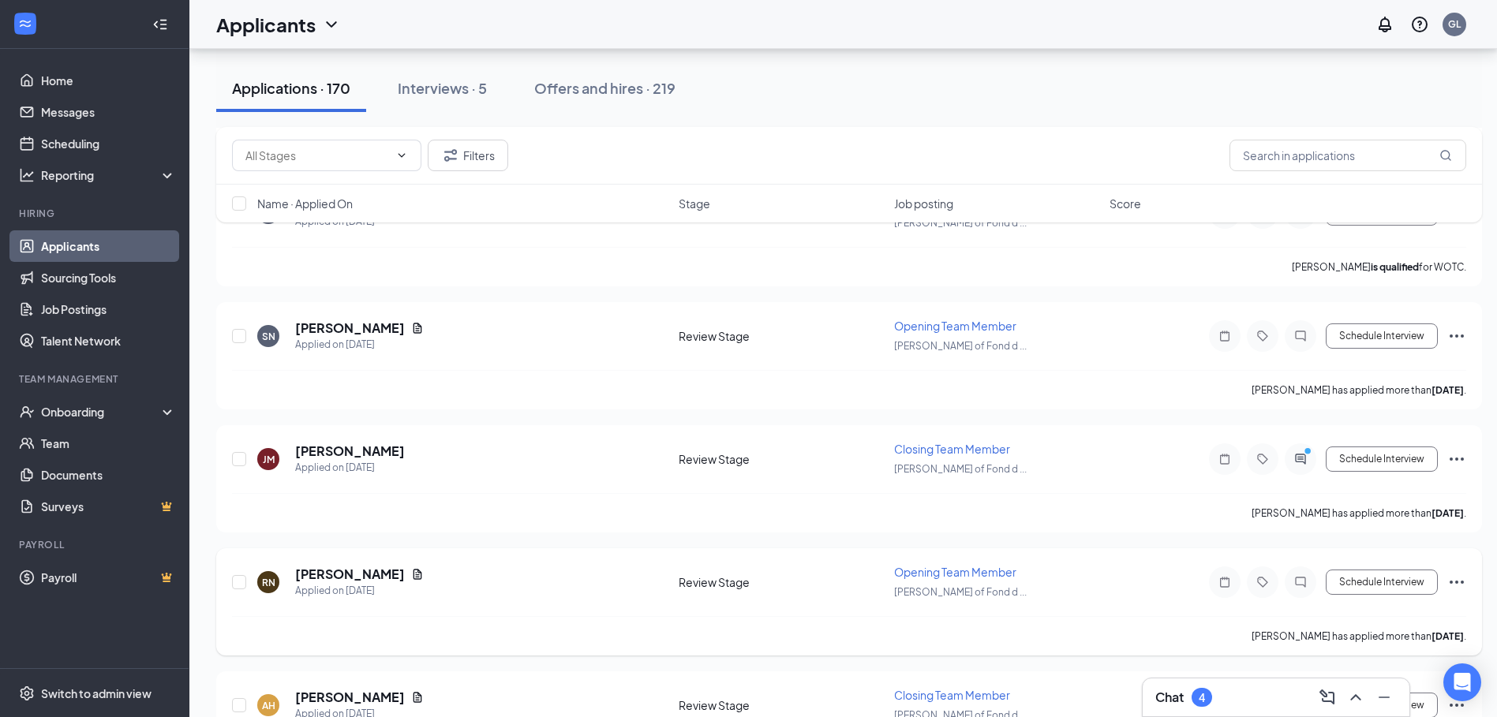
click at [414, 575] on icon "Document" at bounding box center [418, 574] width 9 height 10
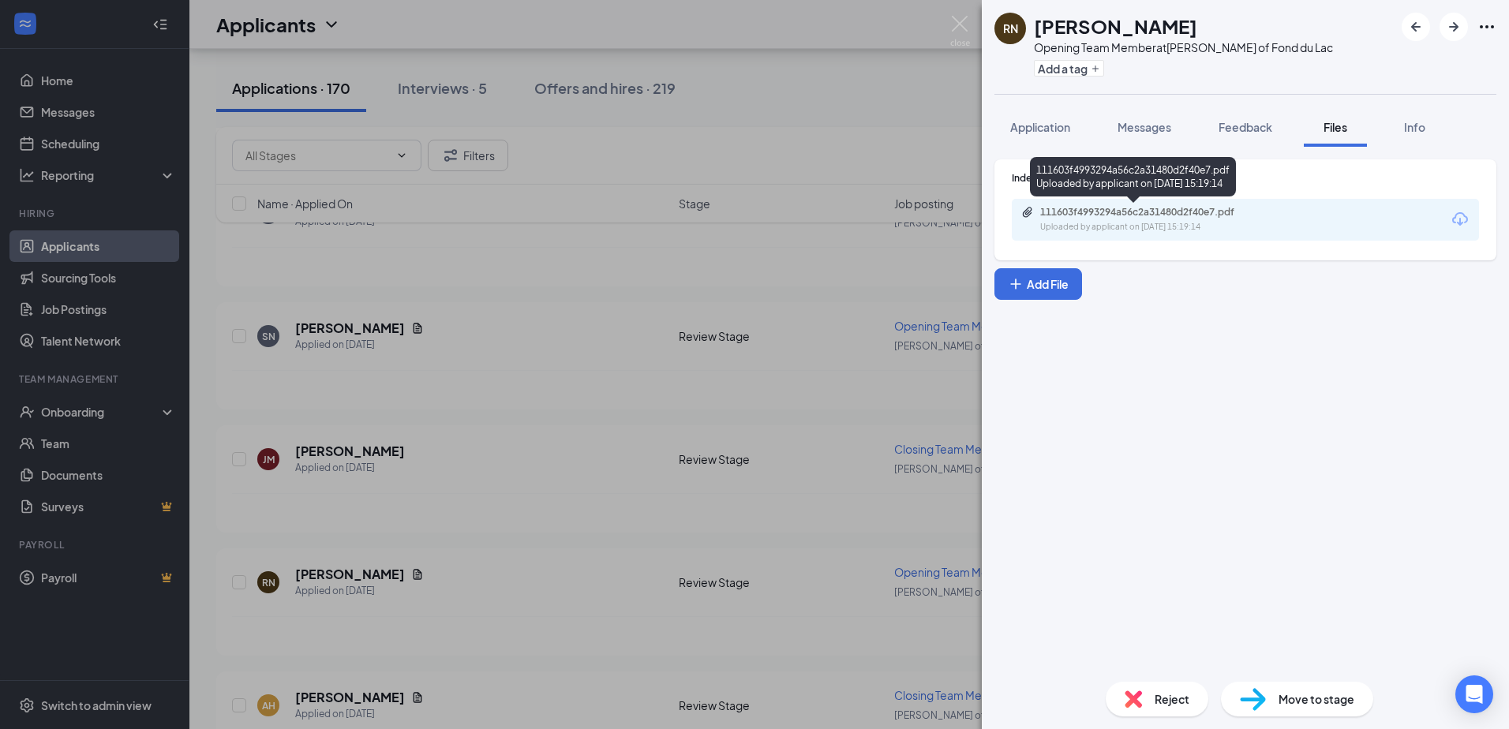
click at [1153, 209] on div "111603f4993294a56c2a31480d2f40e7.pdf" at bounding box center [1150, 212] width 221 height 13
click at [959, 32] on img at bounding box center [960, 31] width 20 height 31
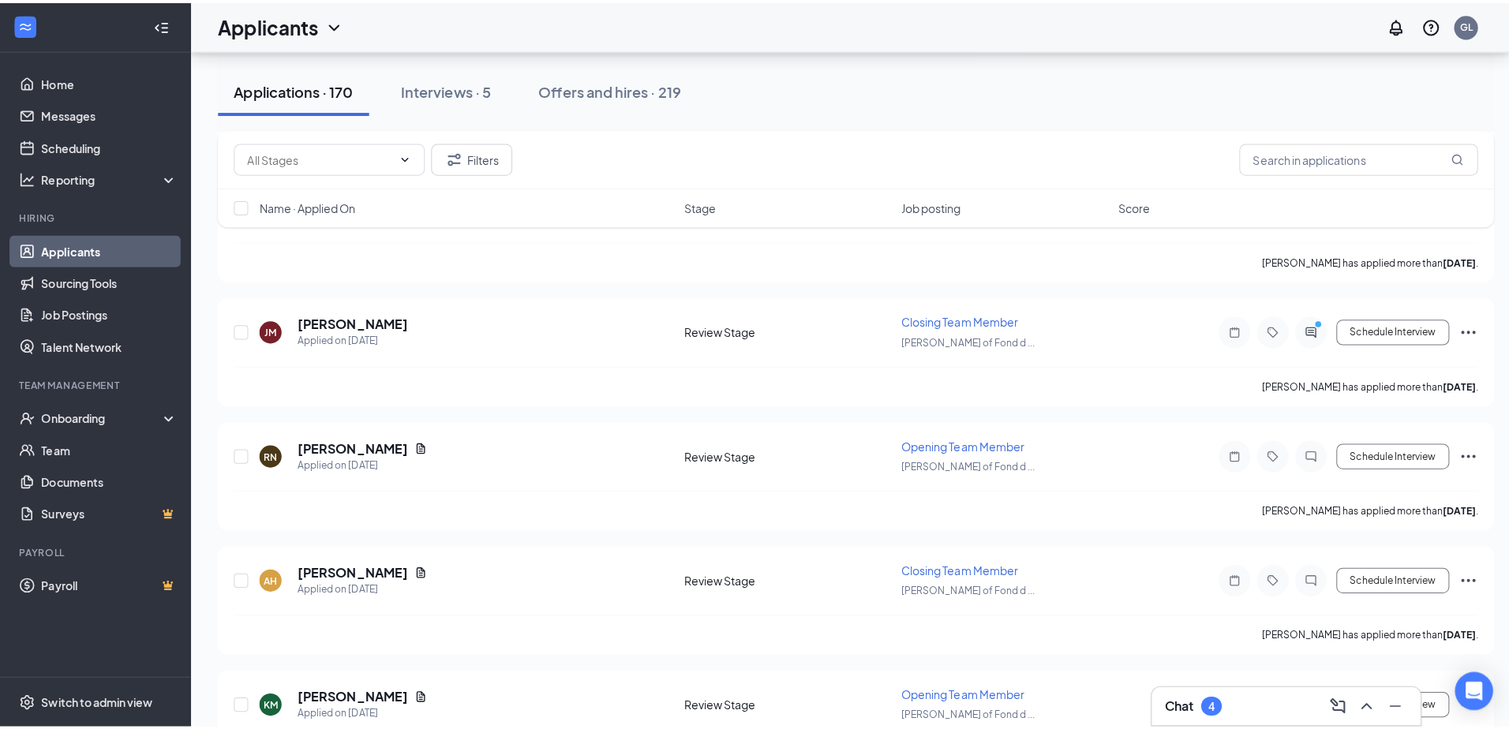
scroll to position [2131, 0]
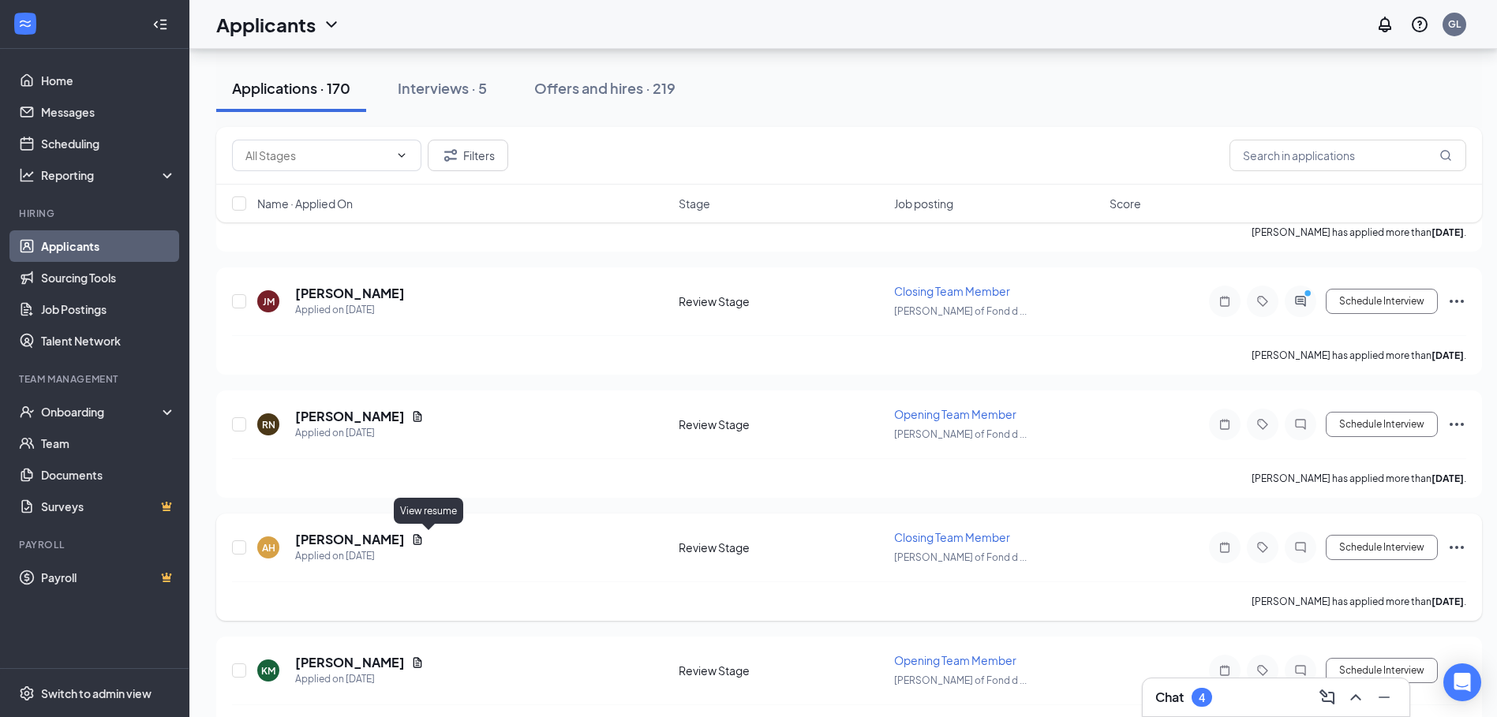
click at [422, 542] on icon "Document" at bounding box center [418, 539] width 9 height 10
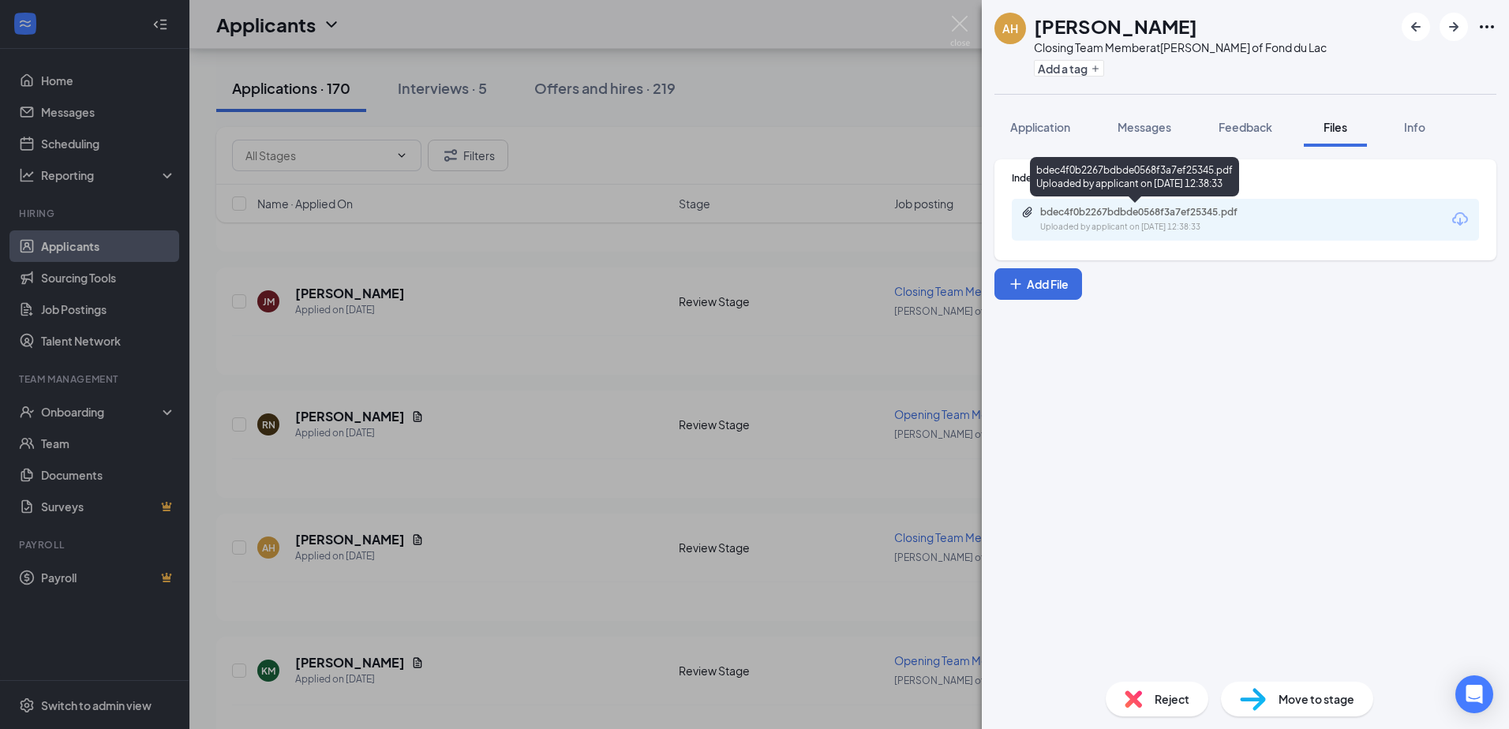
click at [1092, 219] on div "bdec4f0b2267bdbde0568f3a7ef25345.pdf Uploaded by applicant on Sep 10, 2025 at 1…" at bounding box center [1149, 220] width 256 height 28
click at [968, 36] on img at bounding box center [960, 31] width 20 height 31
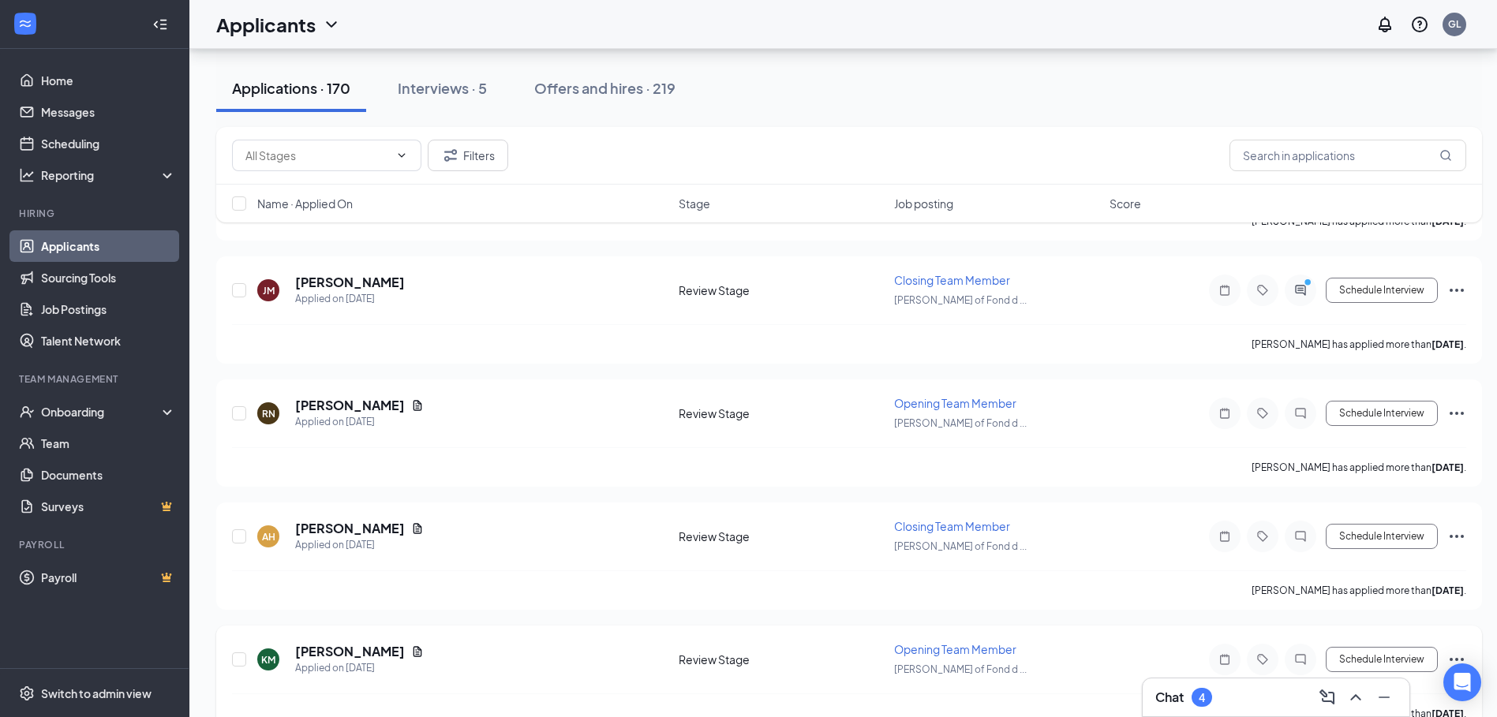
scroll to position [2368, 0]
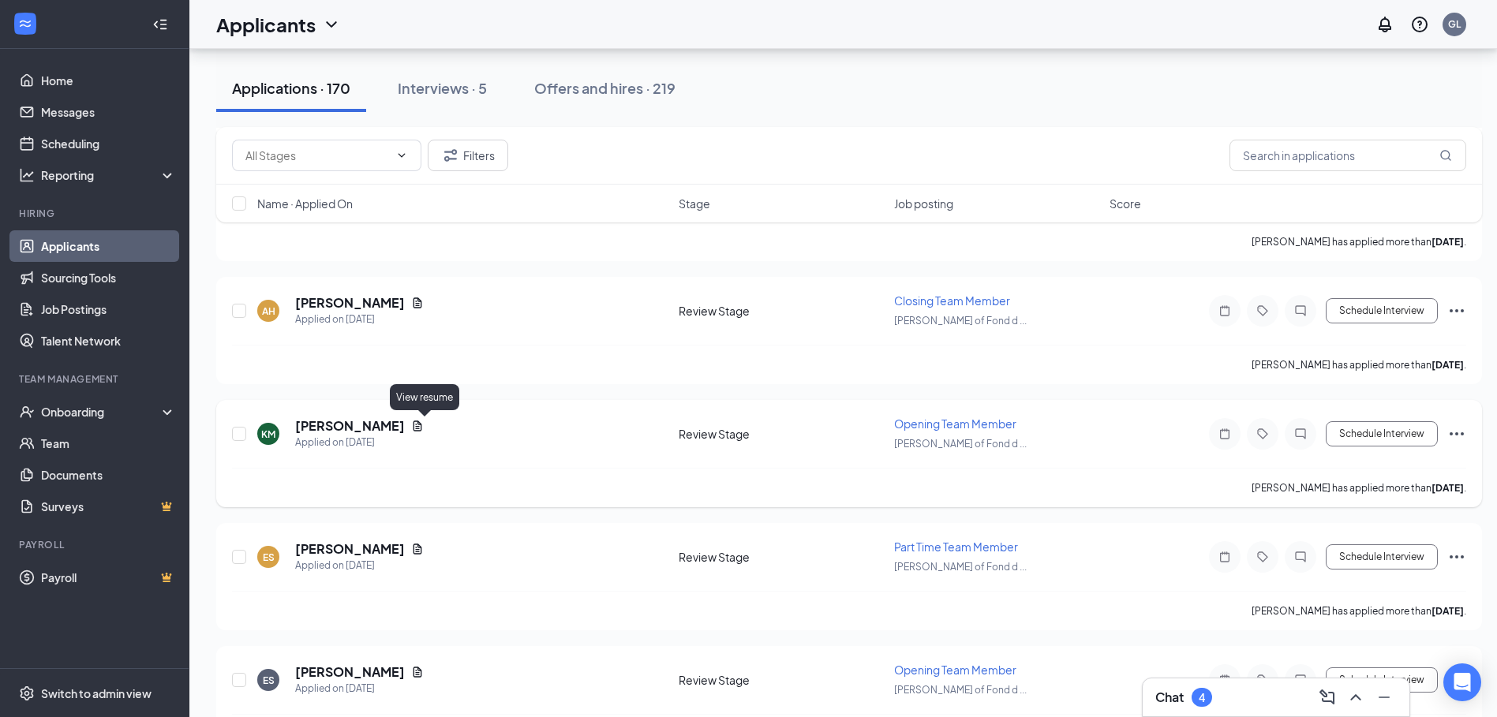
click at [421, 427] on icon "Document" at bounding box center [418, 426] width 9 height 10
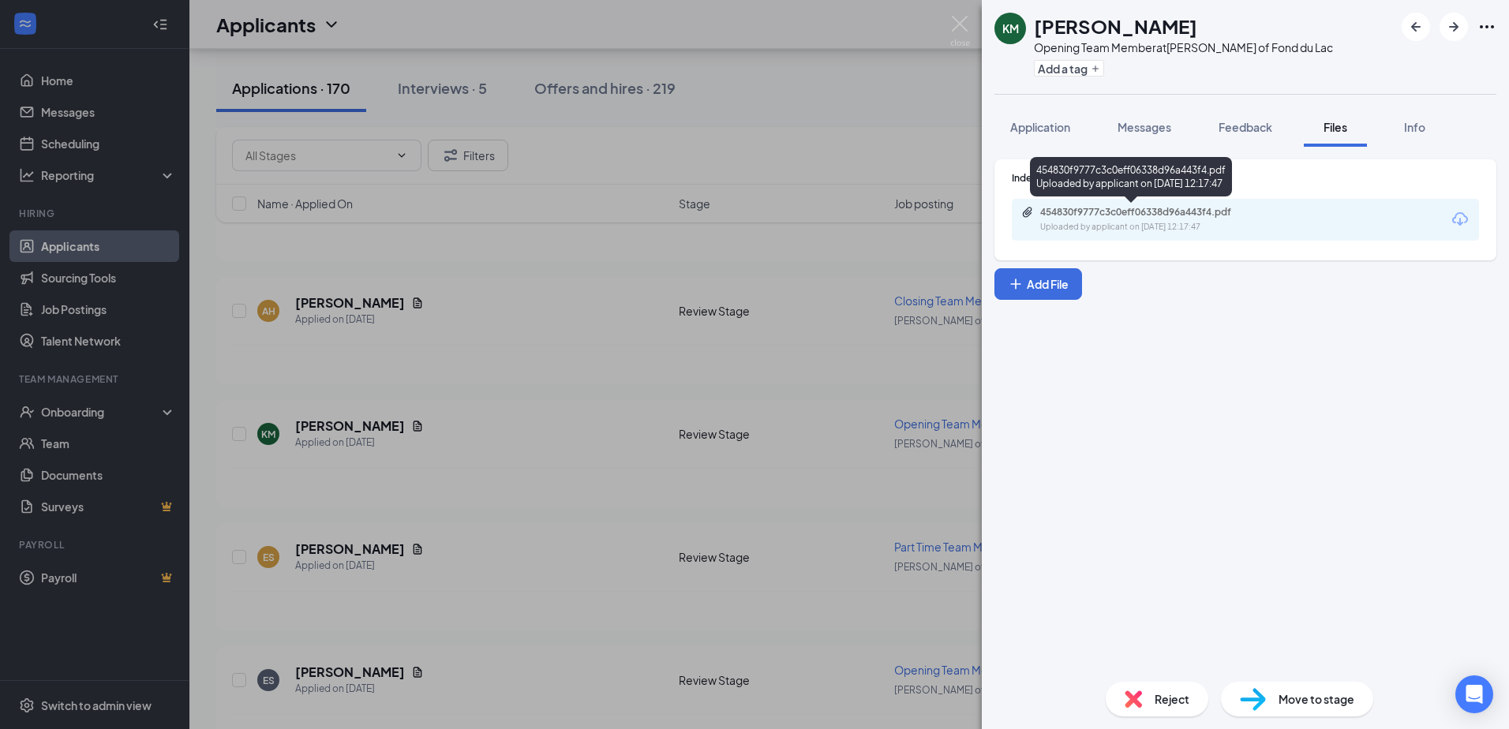
click at [1091, 201] on div "454830f9777c3c0eff06338d96a443f4.pdf Uploaded by applicant on Sep 10, 2025 at 1…" at bounding box center [1131, 180] width 202 height 46
click at [1094, 205] on div "454830f9777c3c0eff06338d96a443f4.pdf Uploaded by applicant on Sep 10, 2025 at 1…" at bounding box center [1245, 220] width 467 height 42
click at [1097, 214] on div "454830f9777c3c0eff06338d96a443f4.pdf" at bounding box center [1150, 212] width 221 height 13
click at [951, 28] on img at bounding box center [960, 31] width 20 height 31
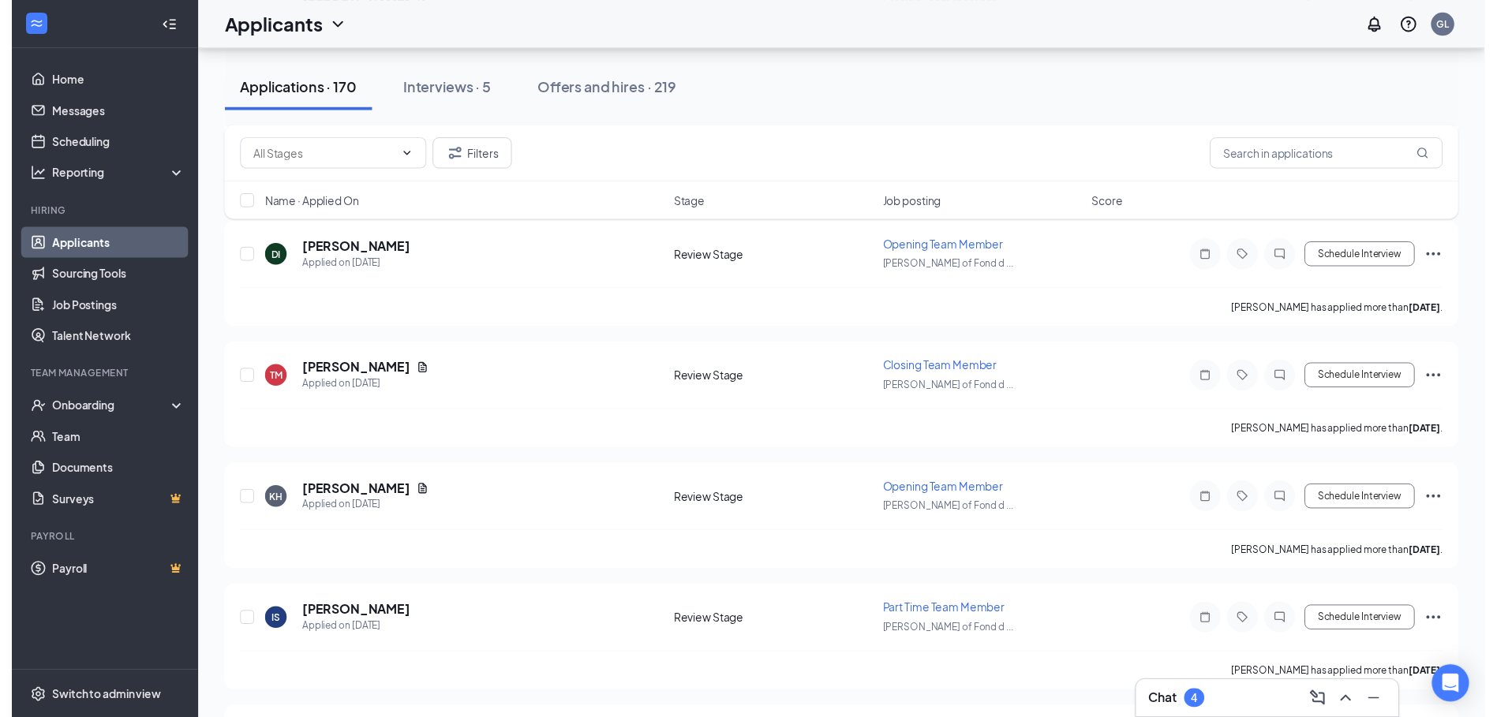
scroll to position [1105, 0]
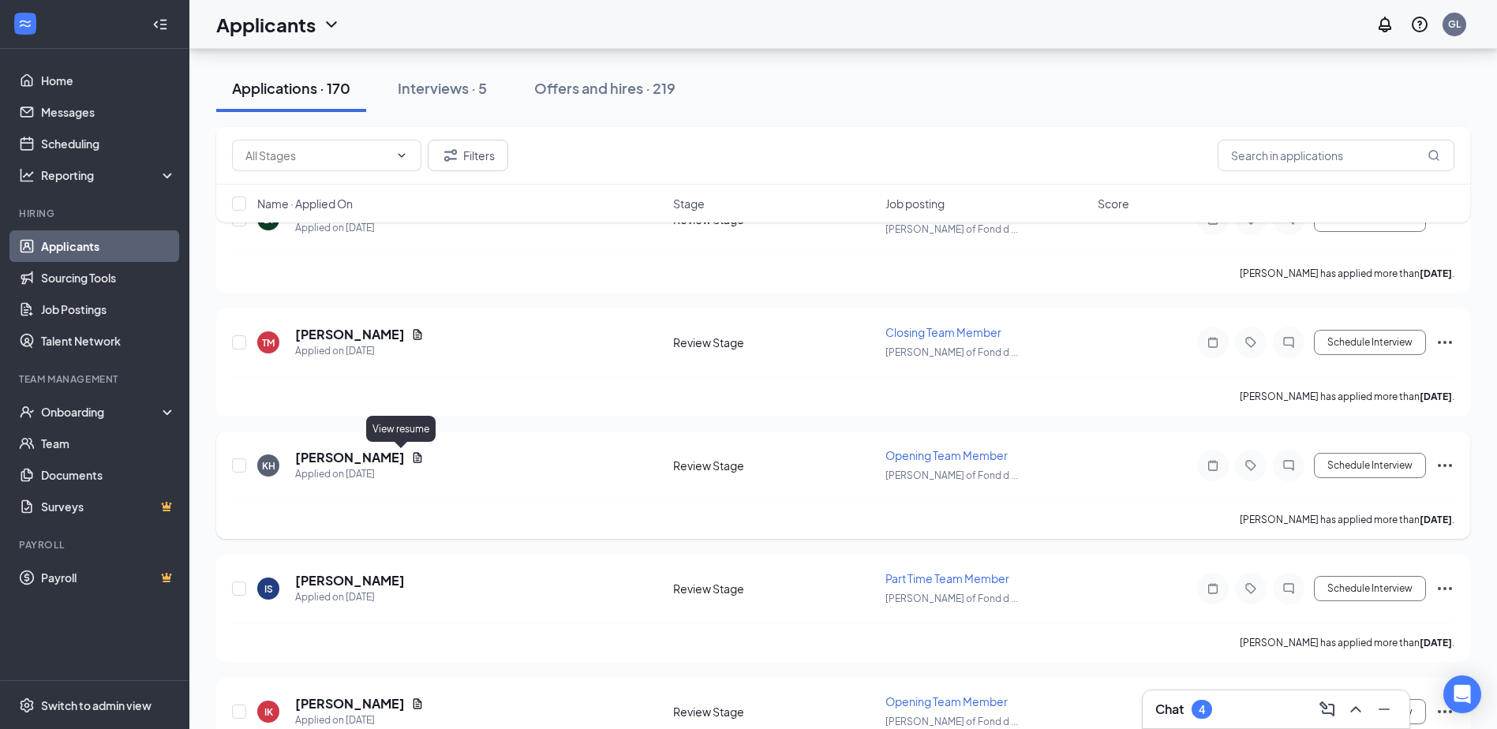
click at [414, 459] on icon "Document" at bounding box center [418, 457] width 9 height 10
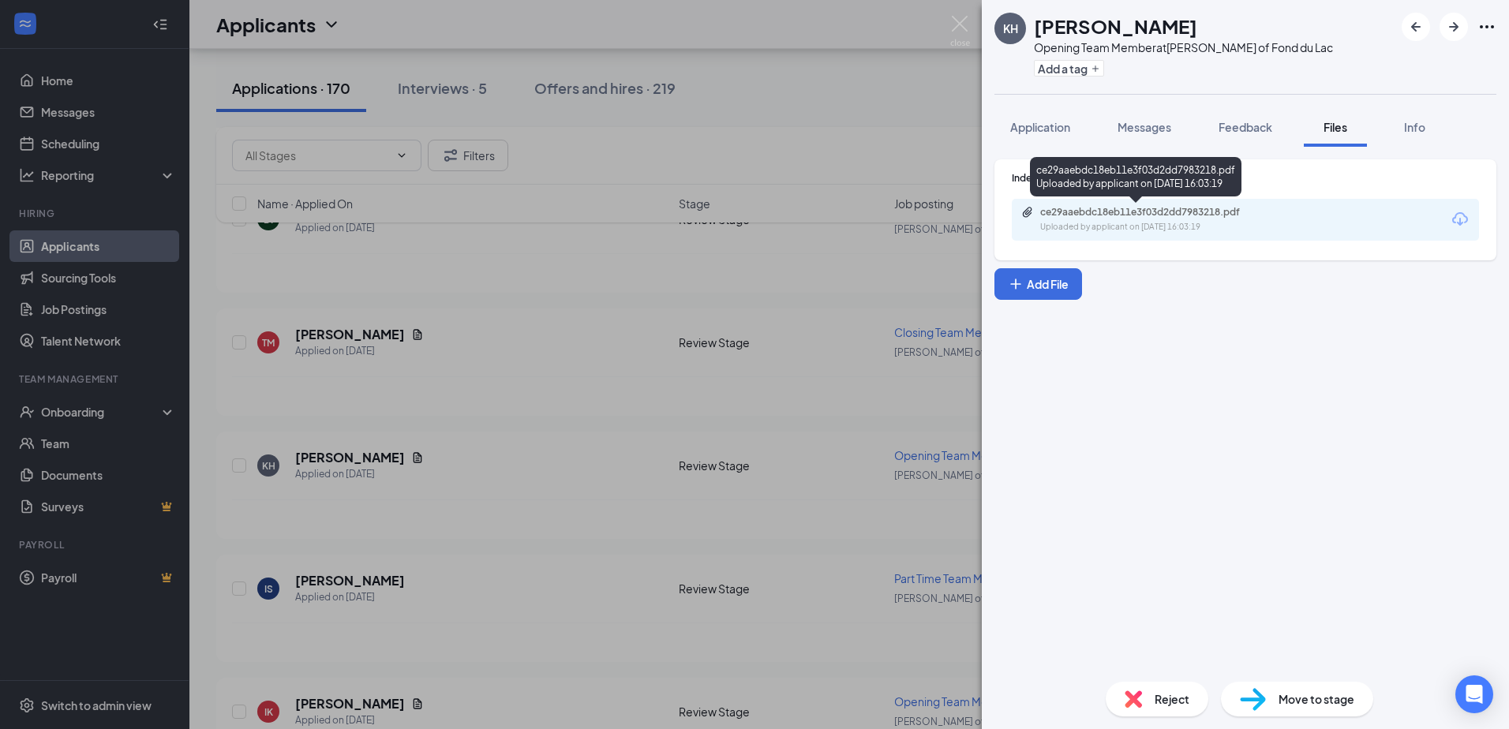
click at [1177, 223] on div "Uploaded by applicant on Sep 12, 2025 at 16:03:19" at bounding box center [1158, 227] width 237 height 13
click at [958, 28] on img at bounding box center [960, 31] width 20 height 31
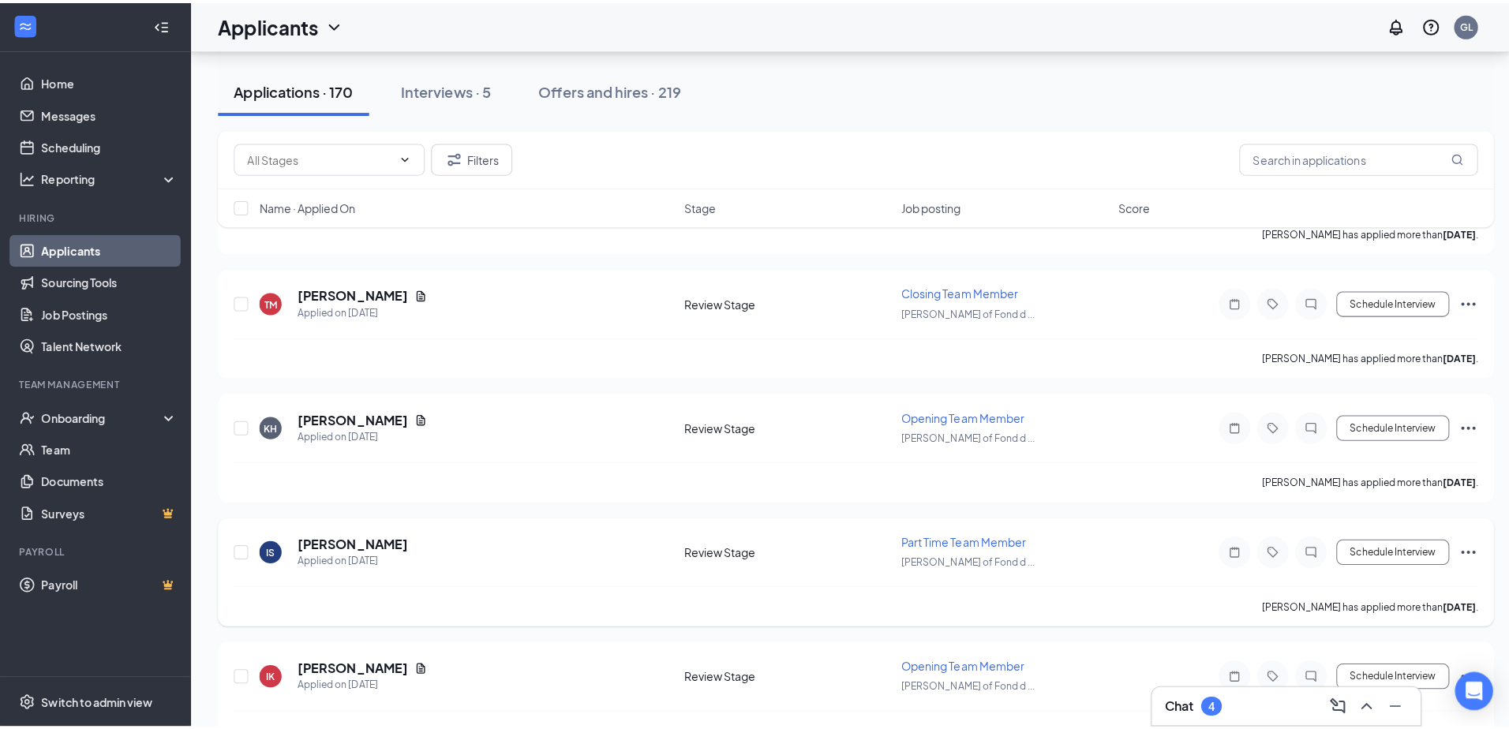
scroll to position [1184, 0]
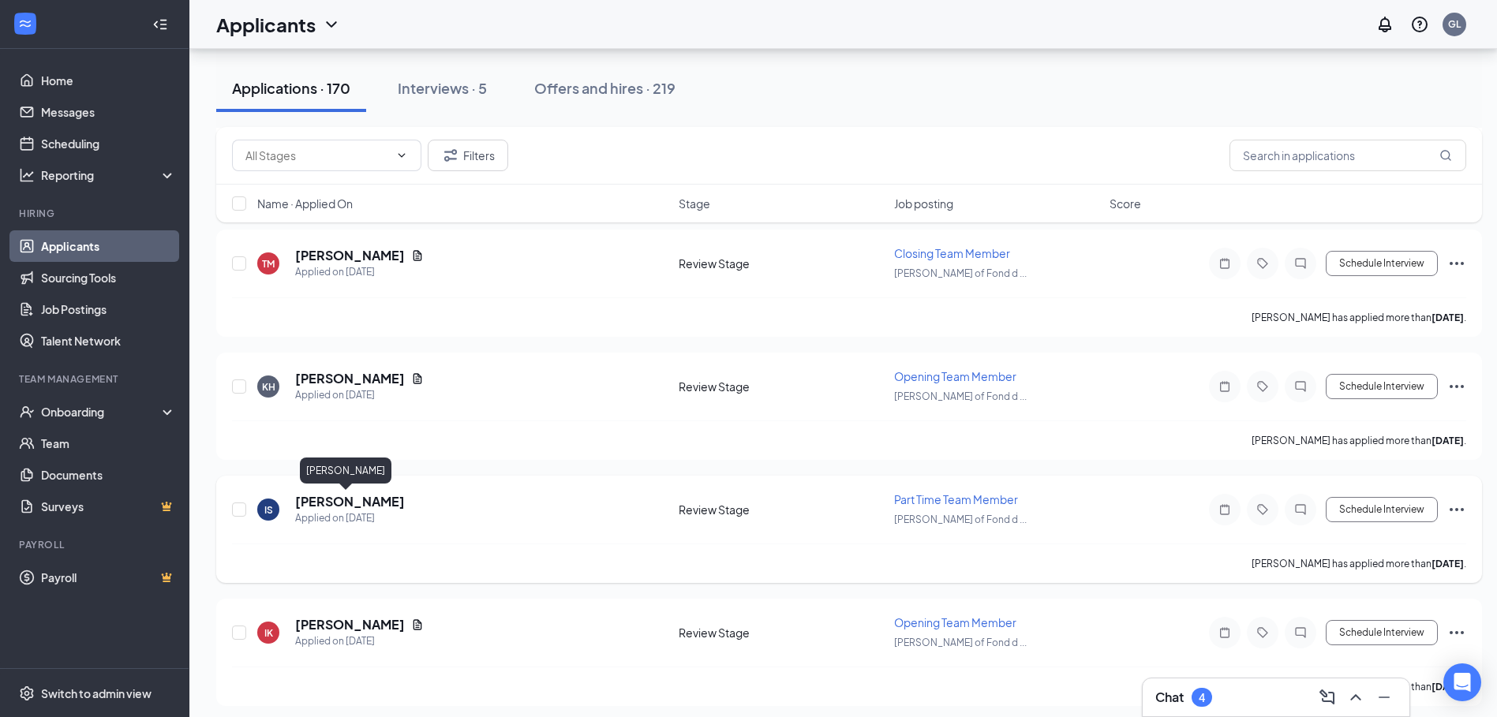
click at [305, 508] on h5 "Isabella snow" at bounding box center [350, 501] width 110 height 17
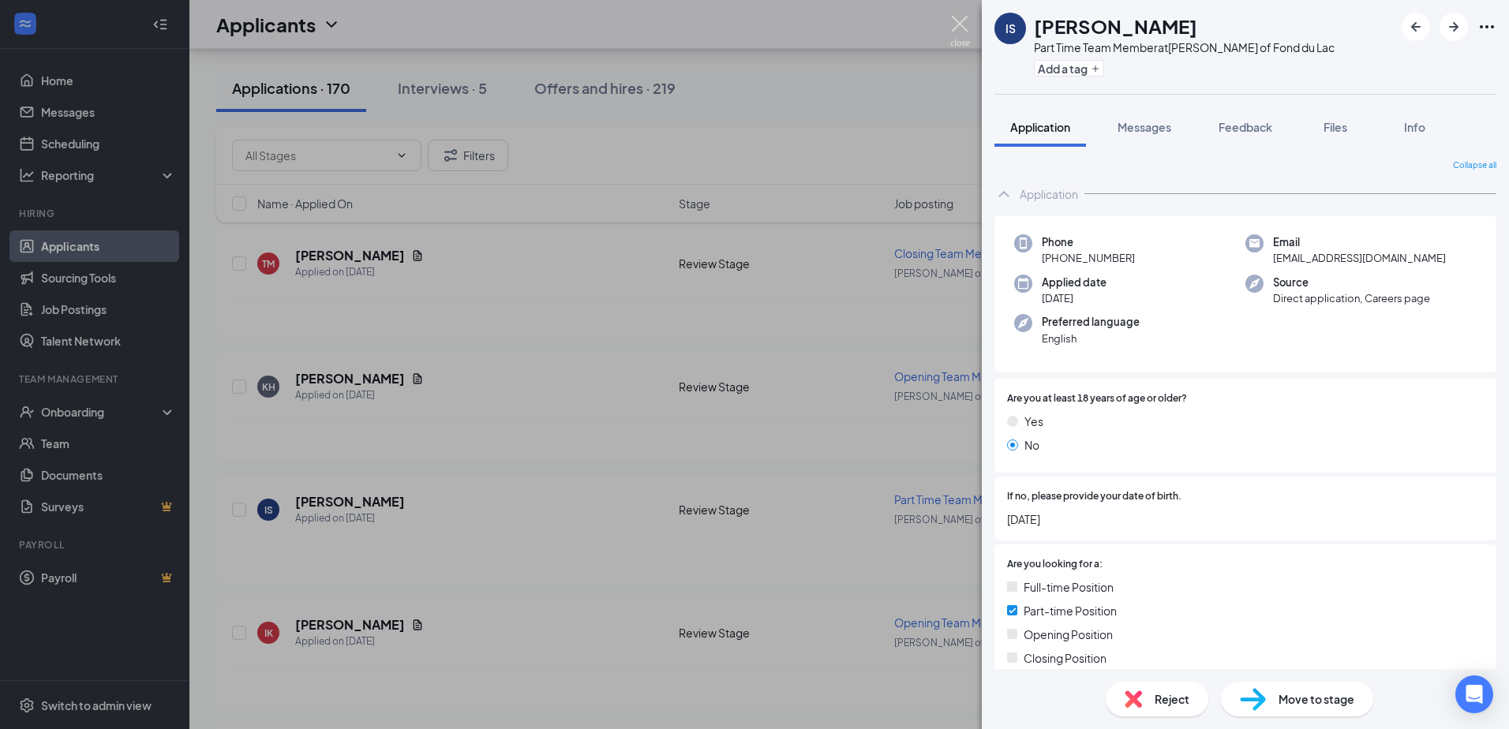
click at [967, 22] on img at bounding box center [960, 31] width 20 height 31
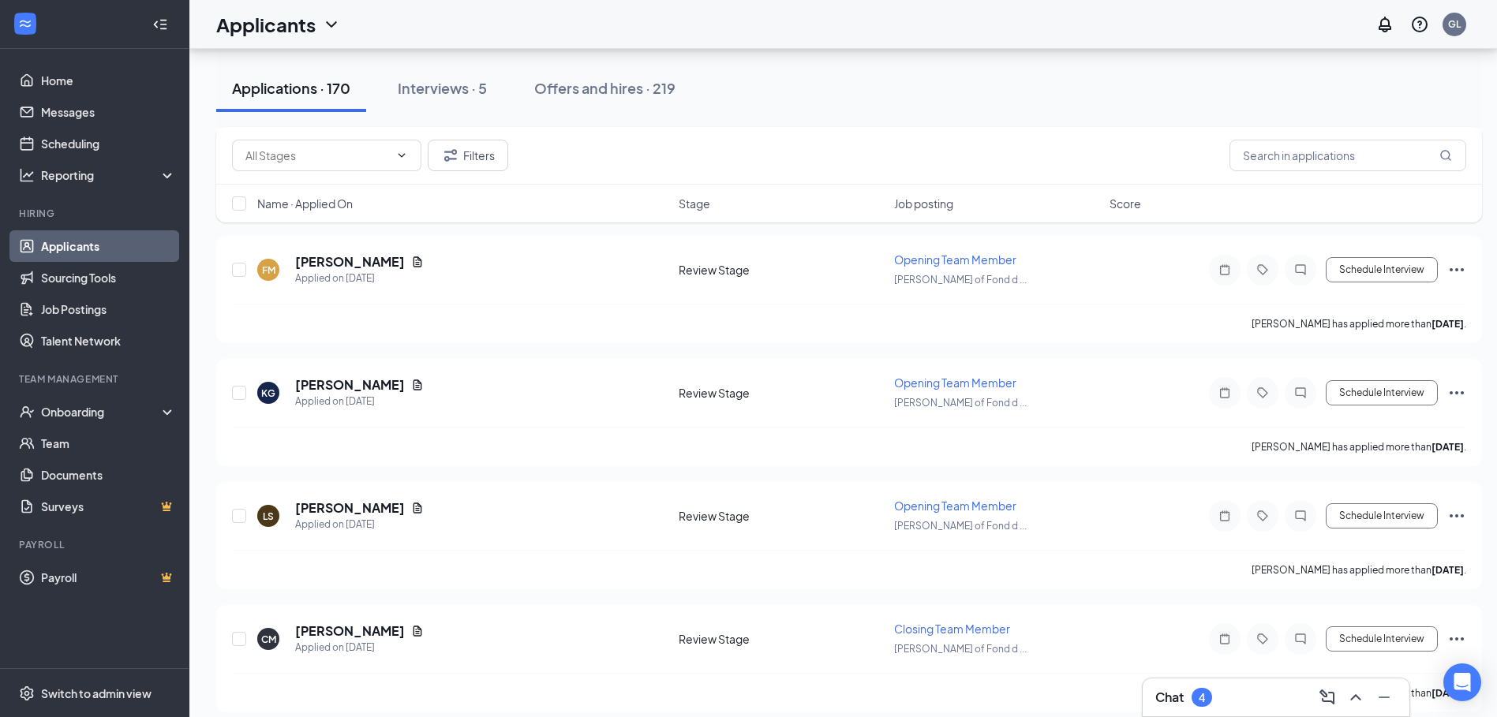
scroll to position [3631, 0]
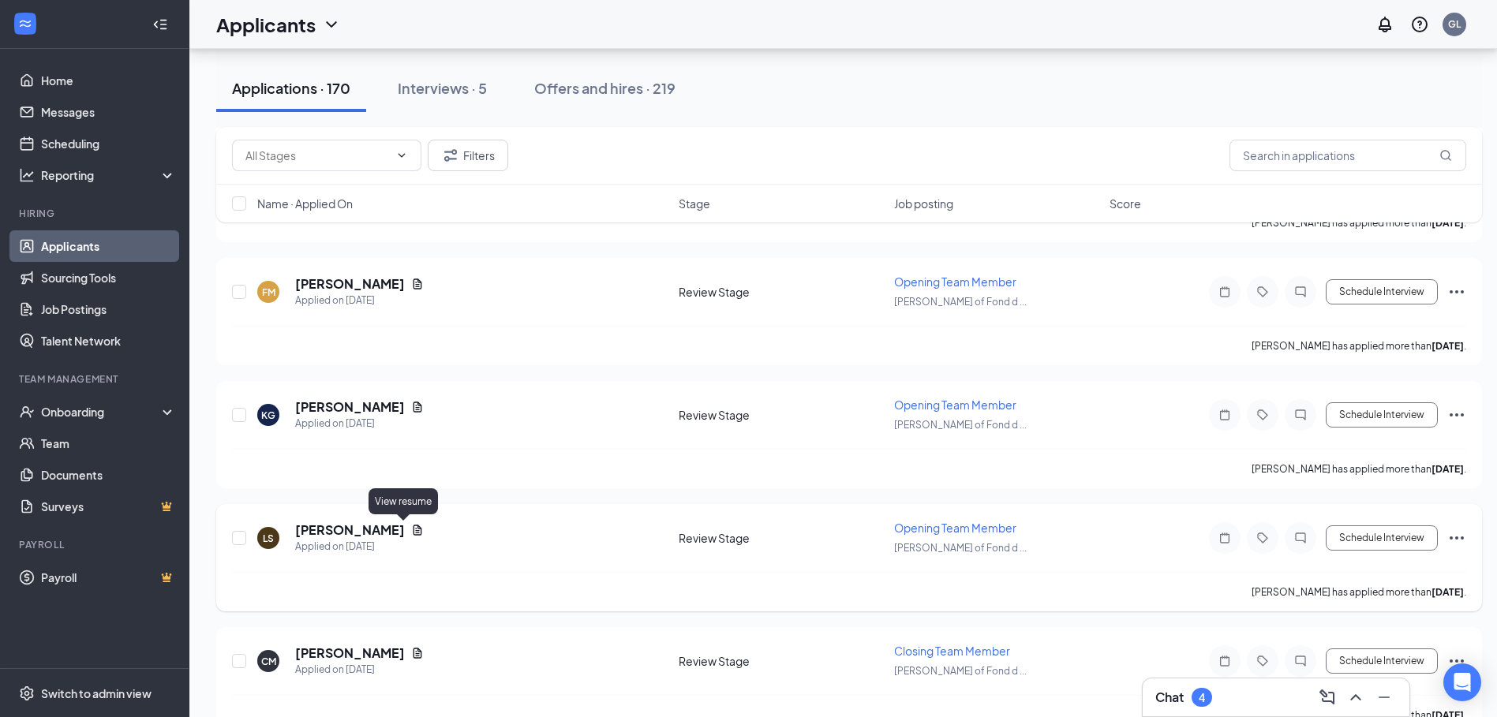
click at [411, 525] on icon "Document" at bounding box center [417, 530] width 13 height 13
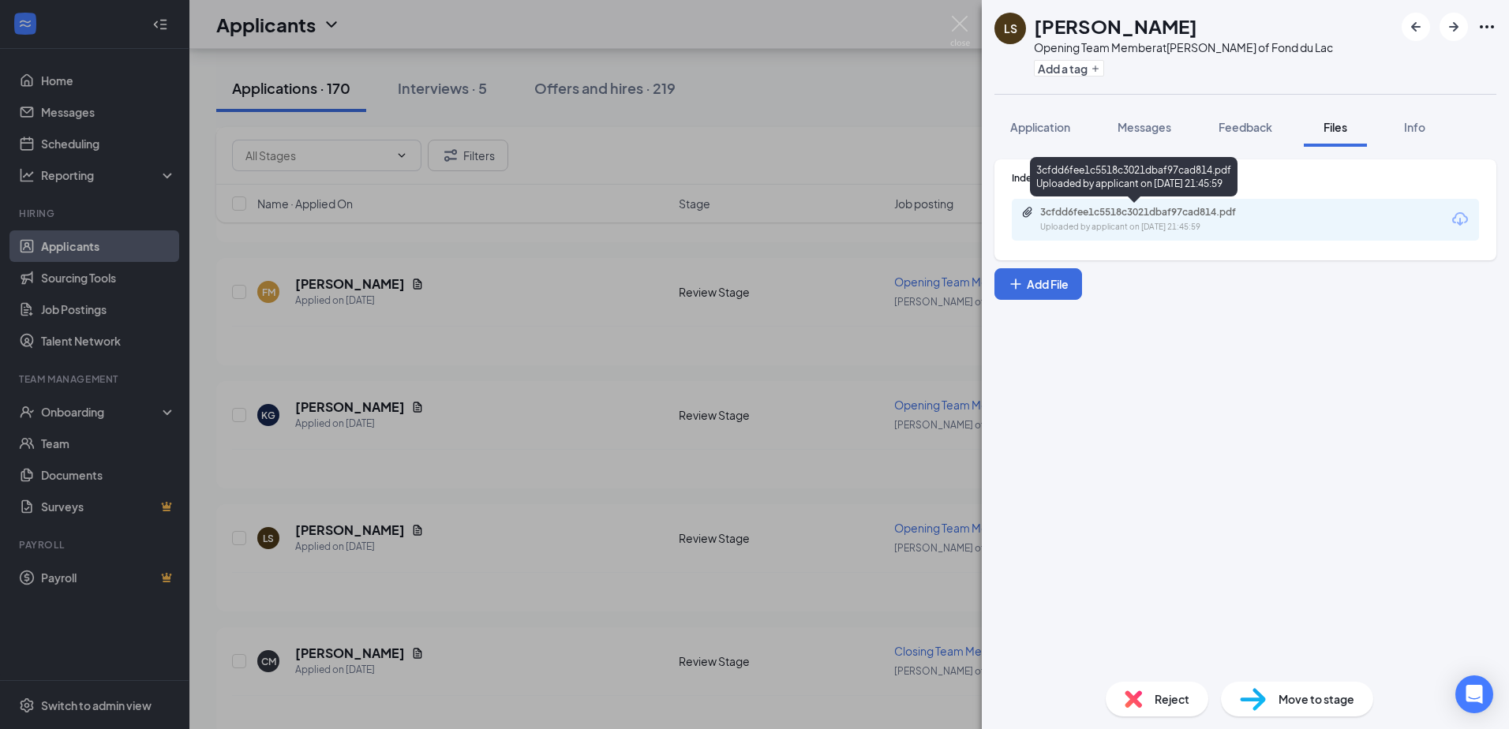
click at [1165, 218] on div "3cfdd6fee1c5518c3021dbaf97cad814.pdf" at bounding box center [1150, 212] width 221 height 13
click at [959, 26] on img at bounding box center [960, 31] width 20 height 31
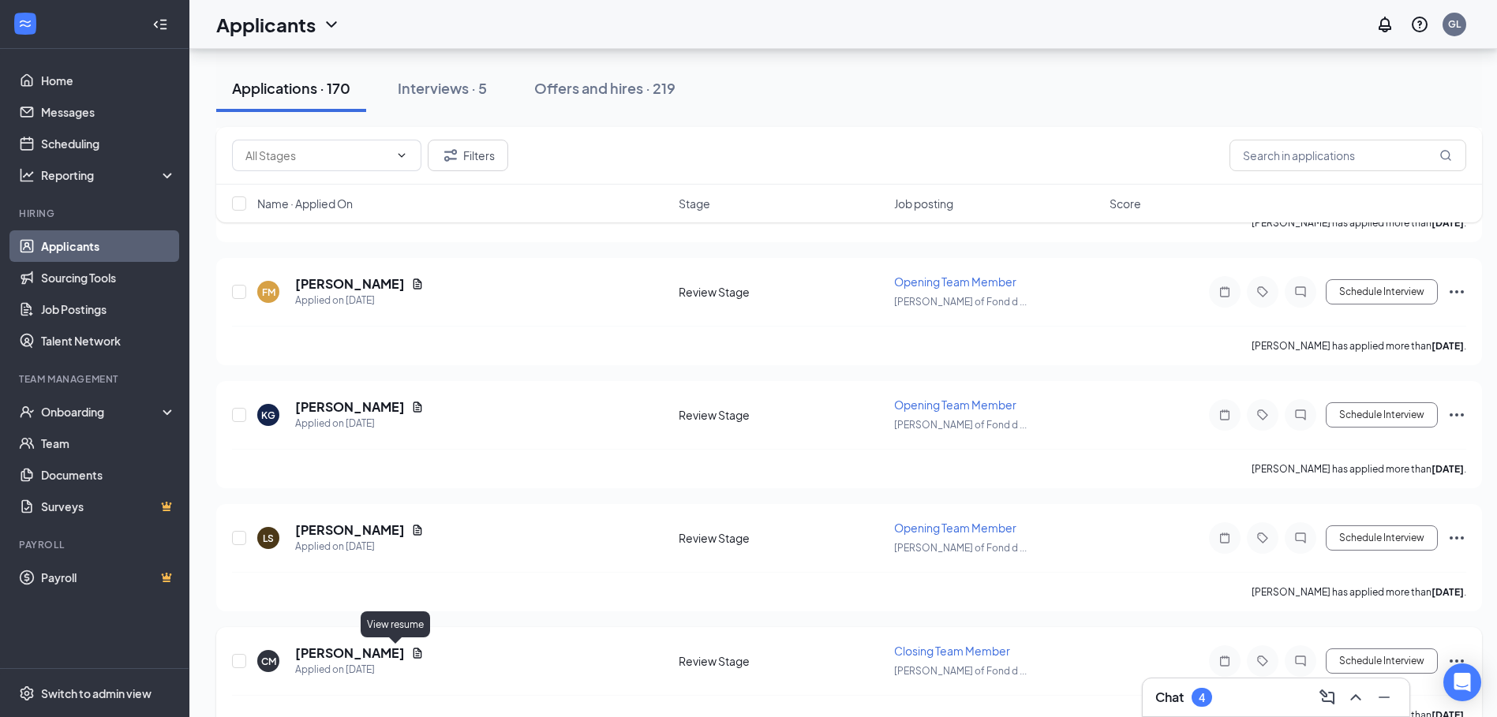
click at [411, 654] on icon "Document" at bounding box center [417, 653] width 13 height 13
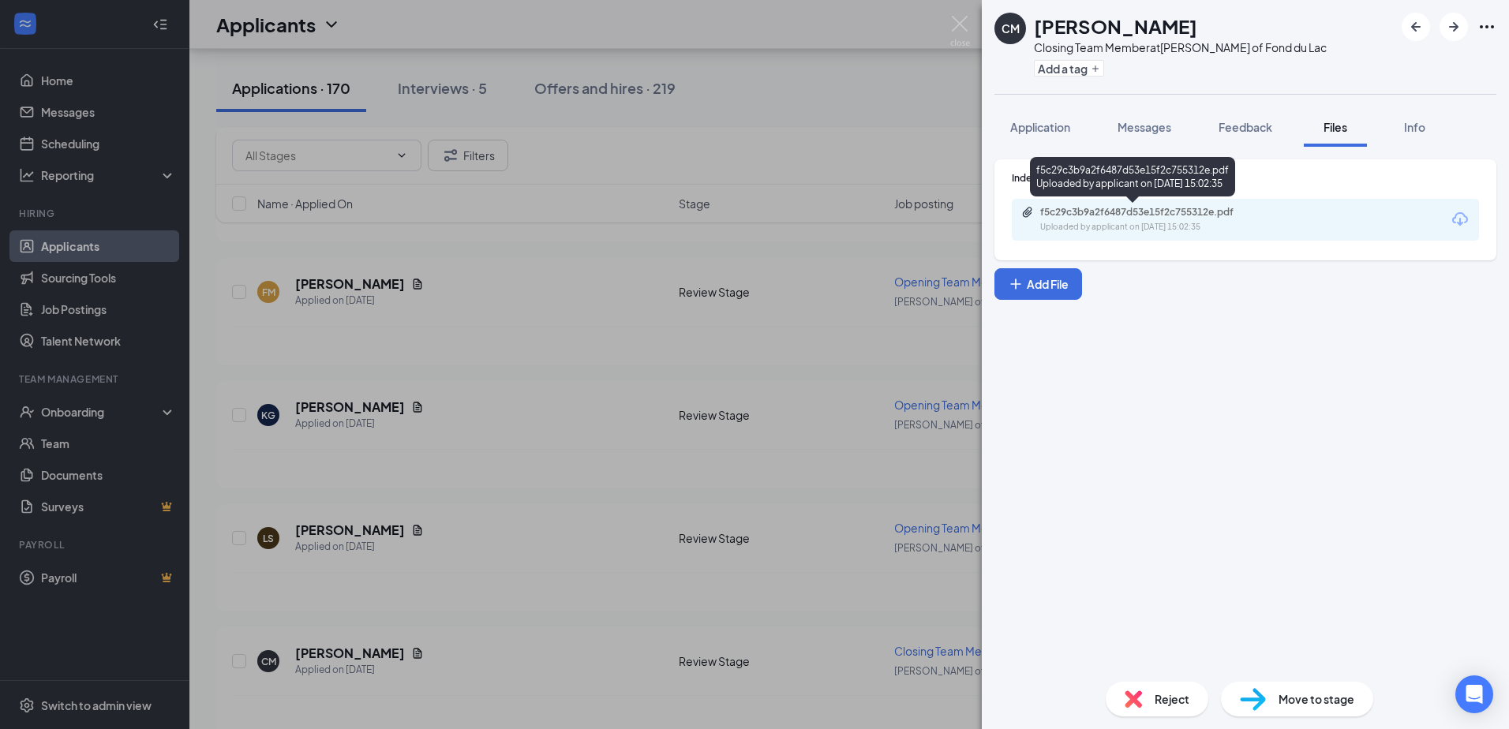
click at [1187, 213] on div "f5c29c3b9a2f6487d53e15f2c755312e.pdf" at bounding box center [1150, 212] width 221 height 13
click at [967, 28] on img at bounding box center [960, 31] width 20 height 31
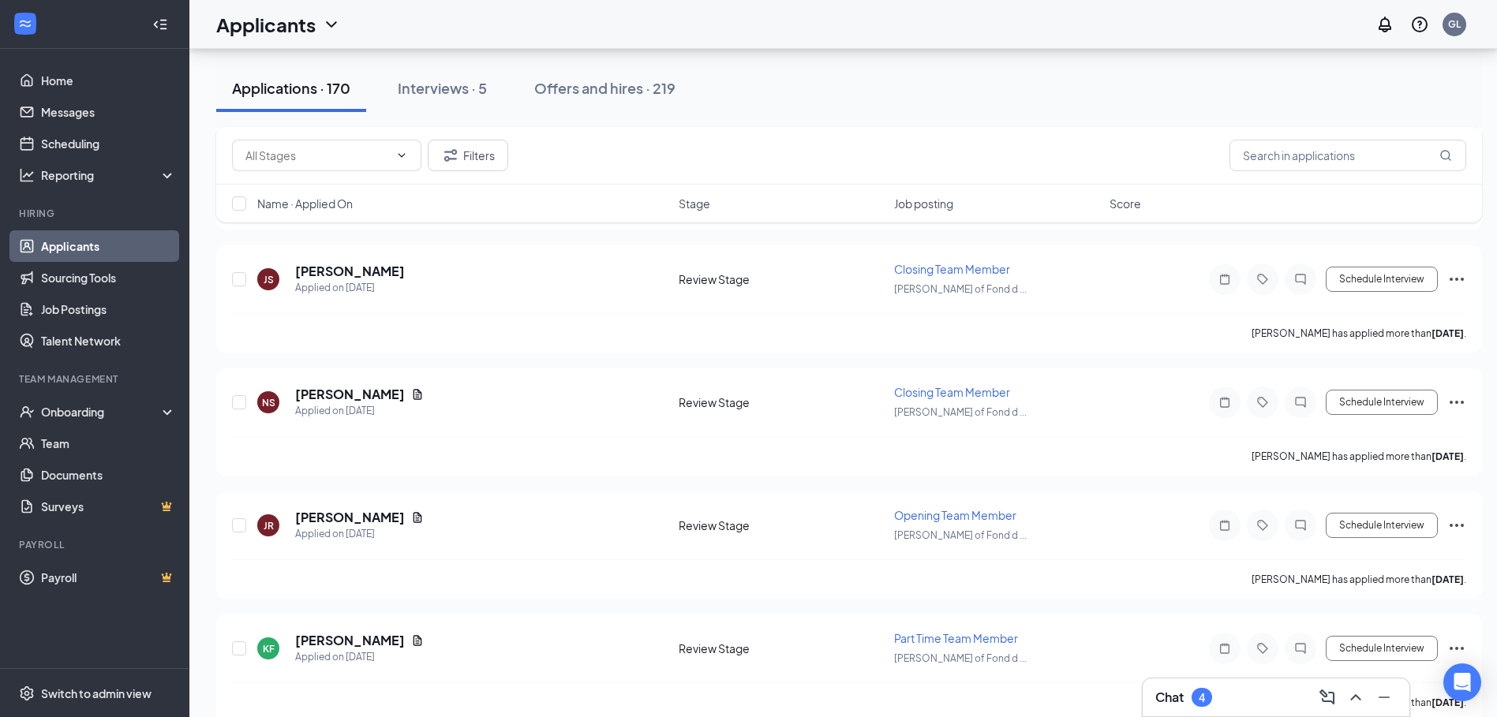
scroll to position [4262, 0]
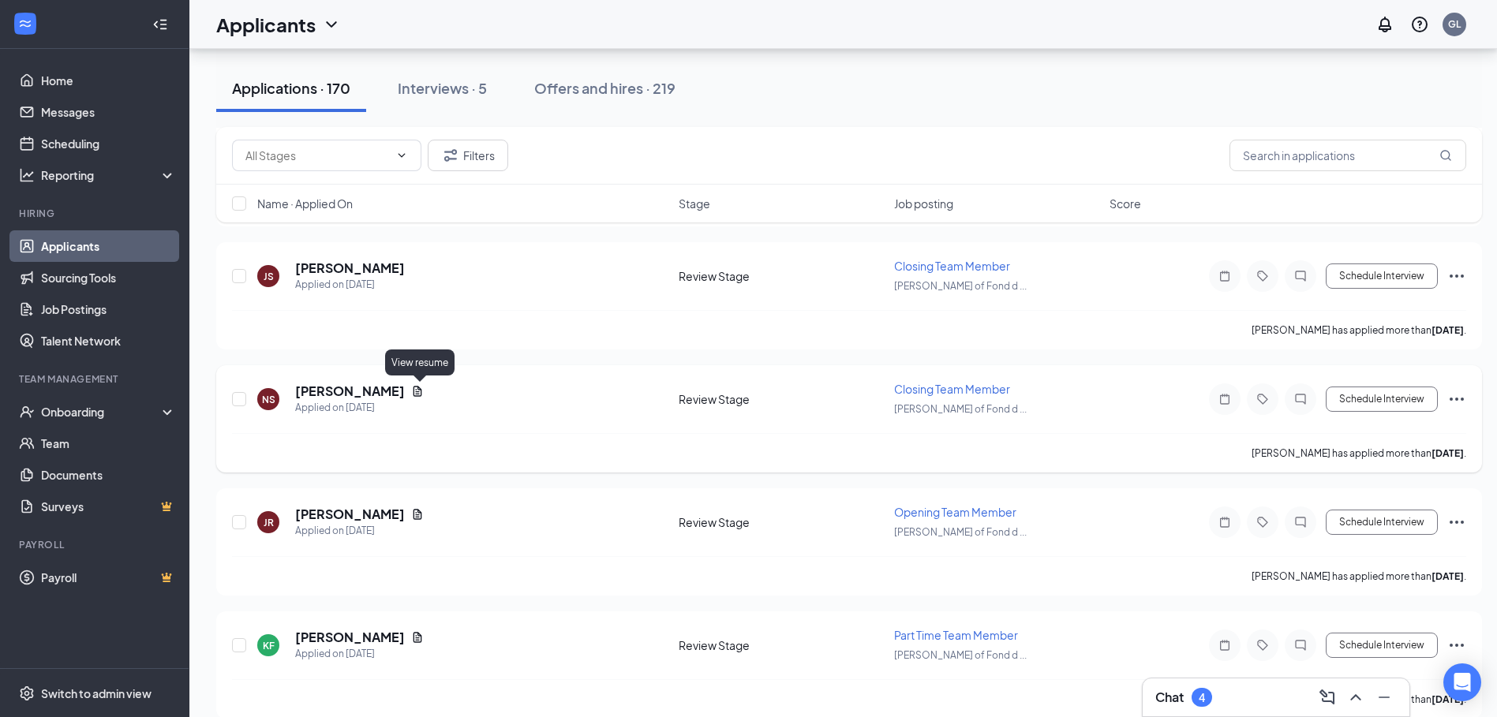
click at [419, 394] on icon "Document" at bounding box center [418, 391] width 9 height 10
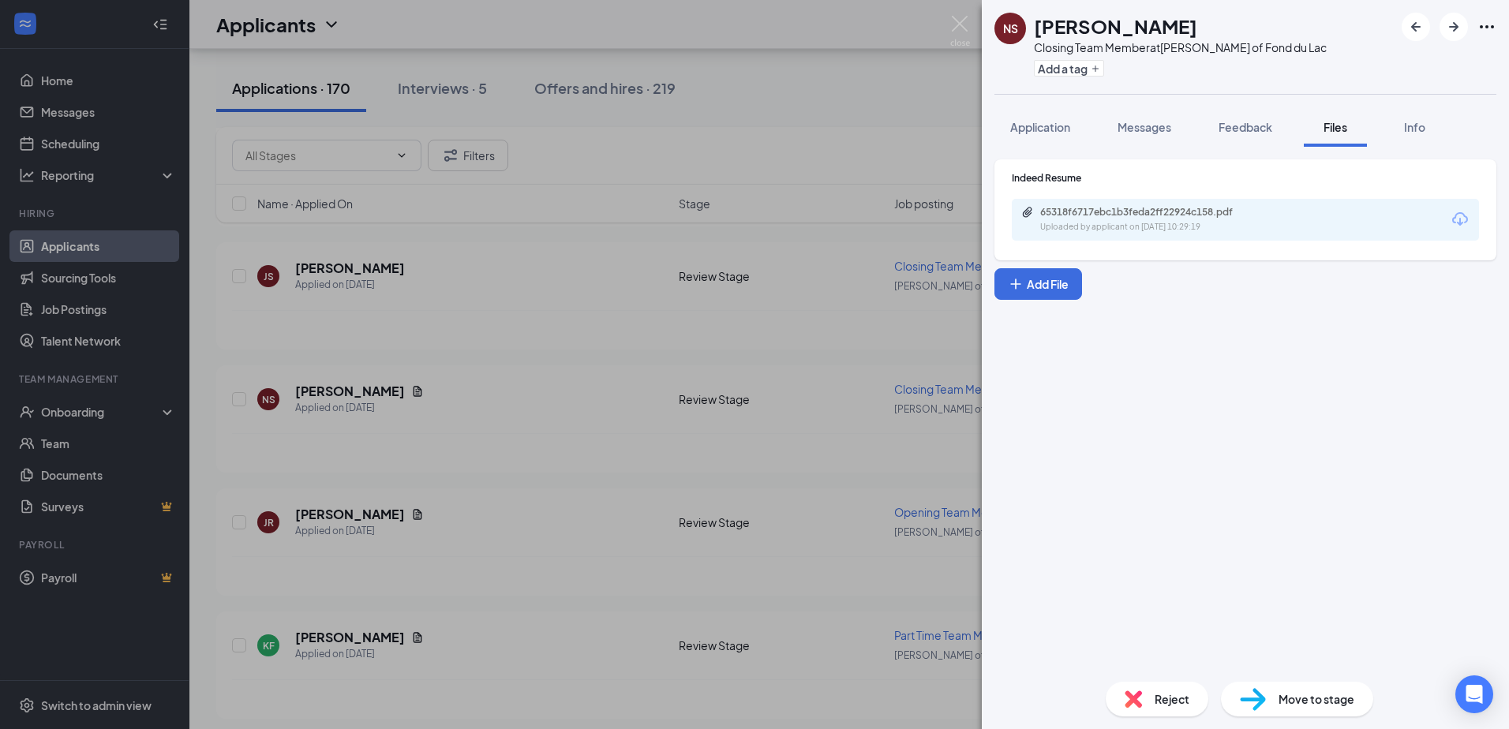
click at [1101, 216] on div "65318f6717ebc1b3feda2ff22924c158.pdf" at bounding box center [1150, 212] width 221 height 13
click at [963, 26] on img at bounding box center [960, 31] width 20 height 31
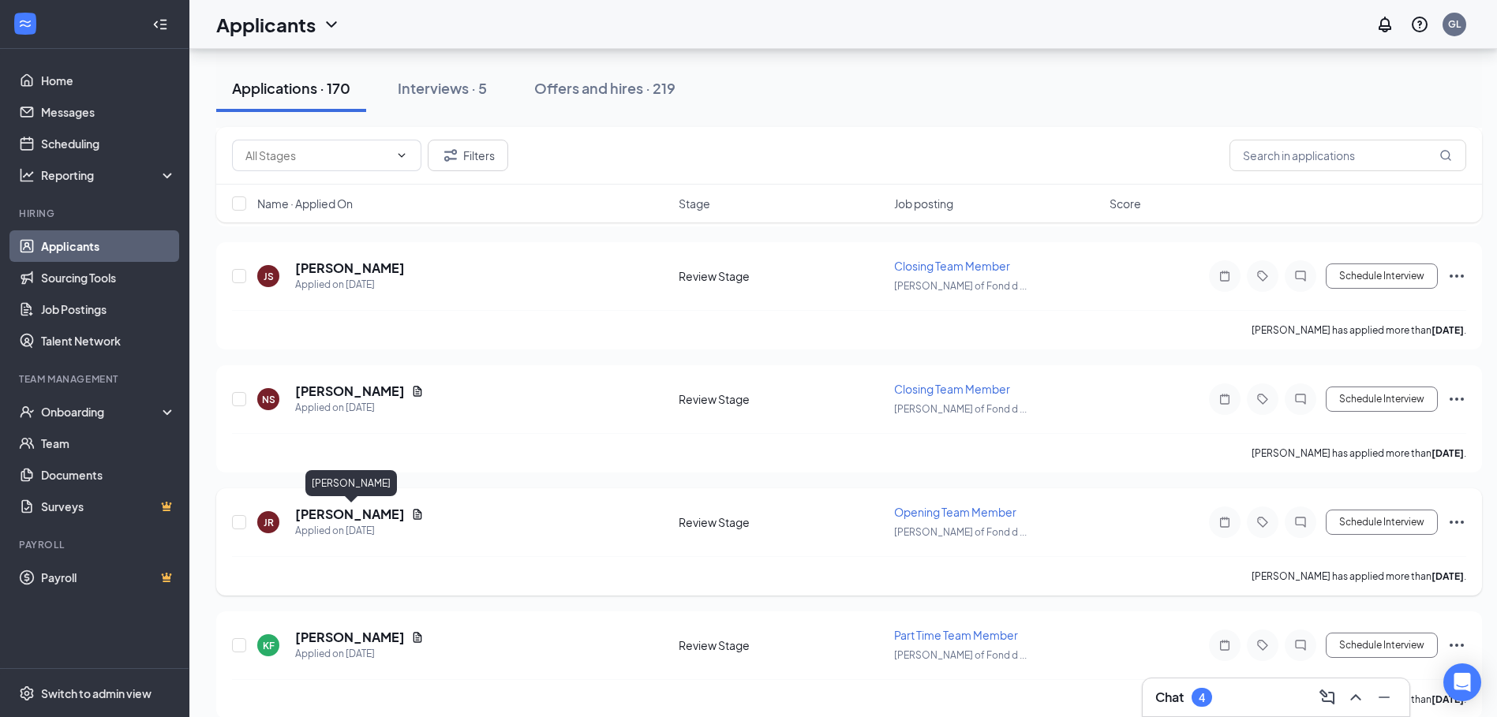
click at [422, 517] on icon "Document" at bounding box center [418, 514] width 9 height 10
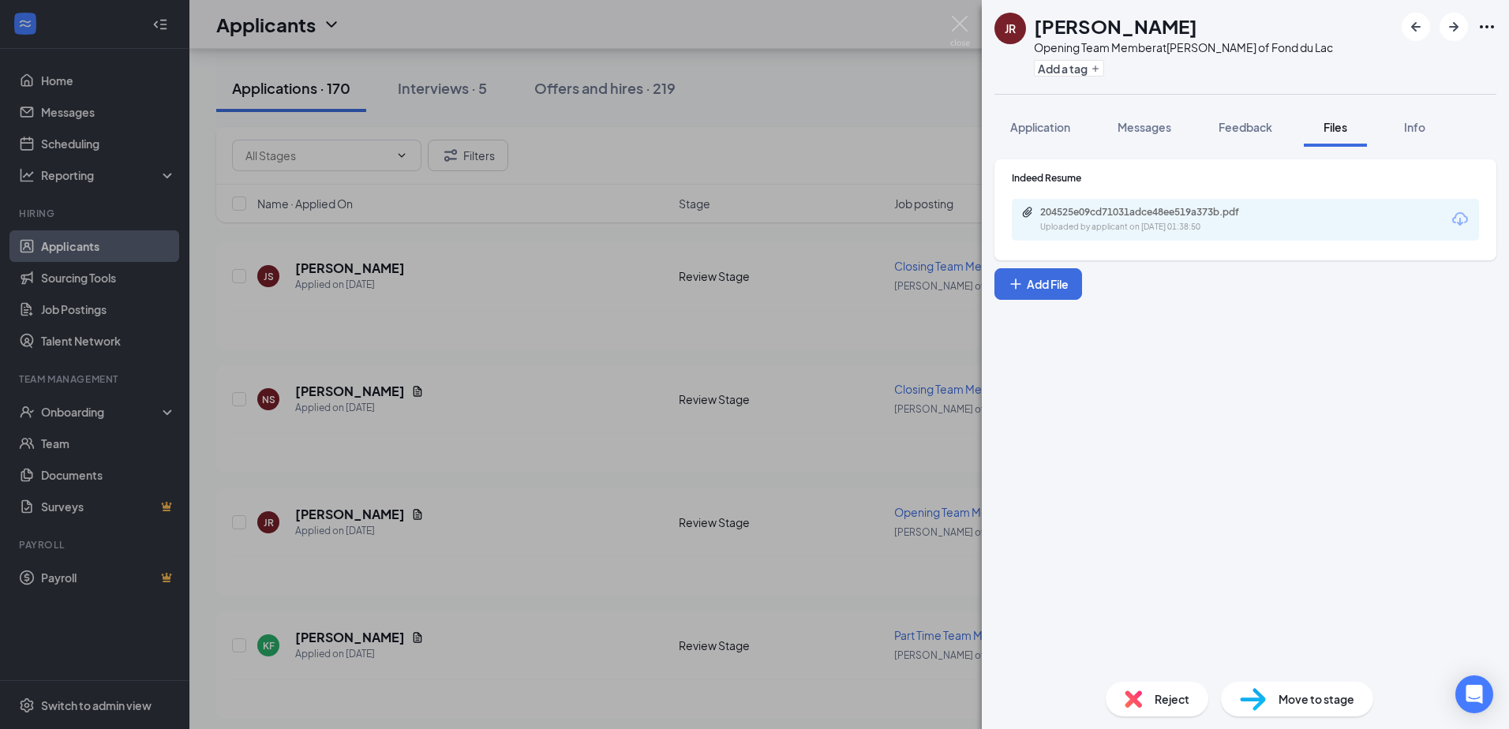
click at [1149, 203] on div "204525e09cd71031adce48ee519a373b.pdf Uploaded by applicant on Sep 07, 2025 at 0…" at bounding box center [1245, 220] width 467 height 42
click at [1155, 221] on div "Uploaded by applicant on Sep 07, 2025 at 01:38:50" at bounding box center [1158, 227] width 237 height 13
click at [960, 27] on img at bounding box center [960, 31] width 20 height 31
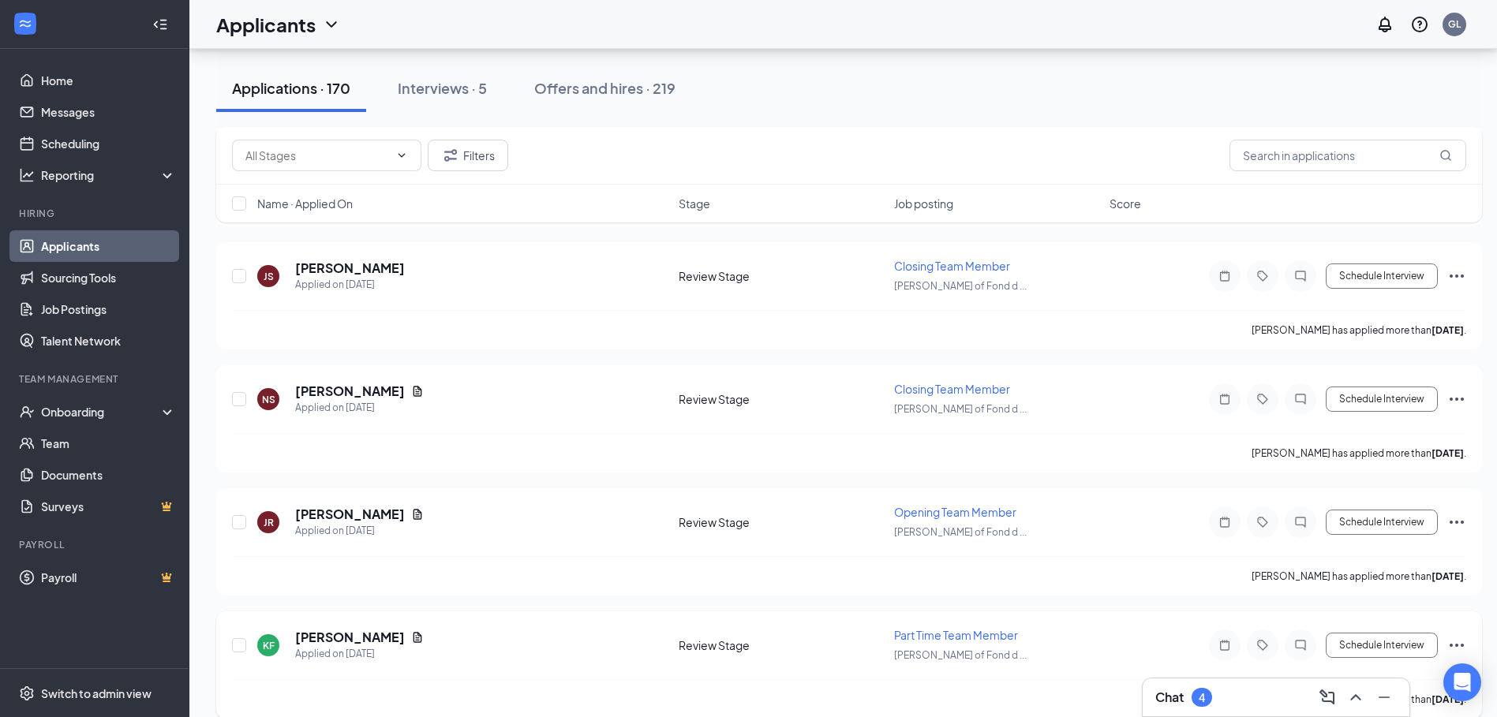
click at [411, 637] on icon "Document" at bounding box center [417, 637] width 13 height 13
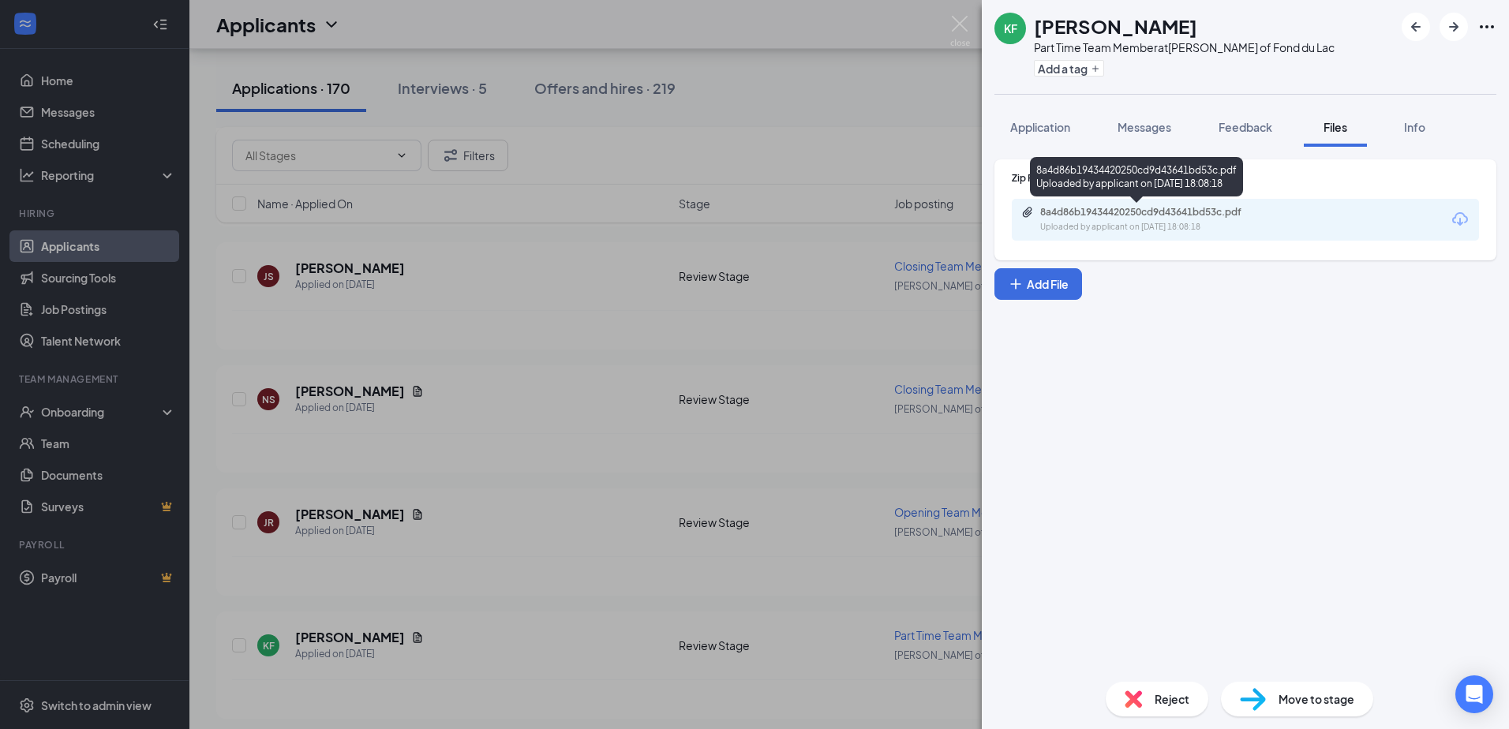
click at [1078, 216] on div "8a4d86b19434420250cd9d43641bd53c.pdf" at bounding box center [1150, 212] width 221 height 13
click at [957, 32] on img at bounding box center [960, 31] width 20 height 31
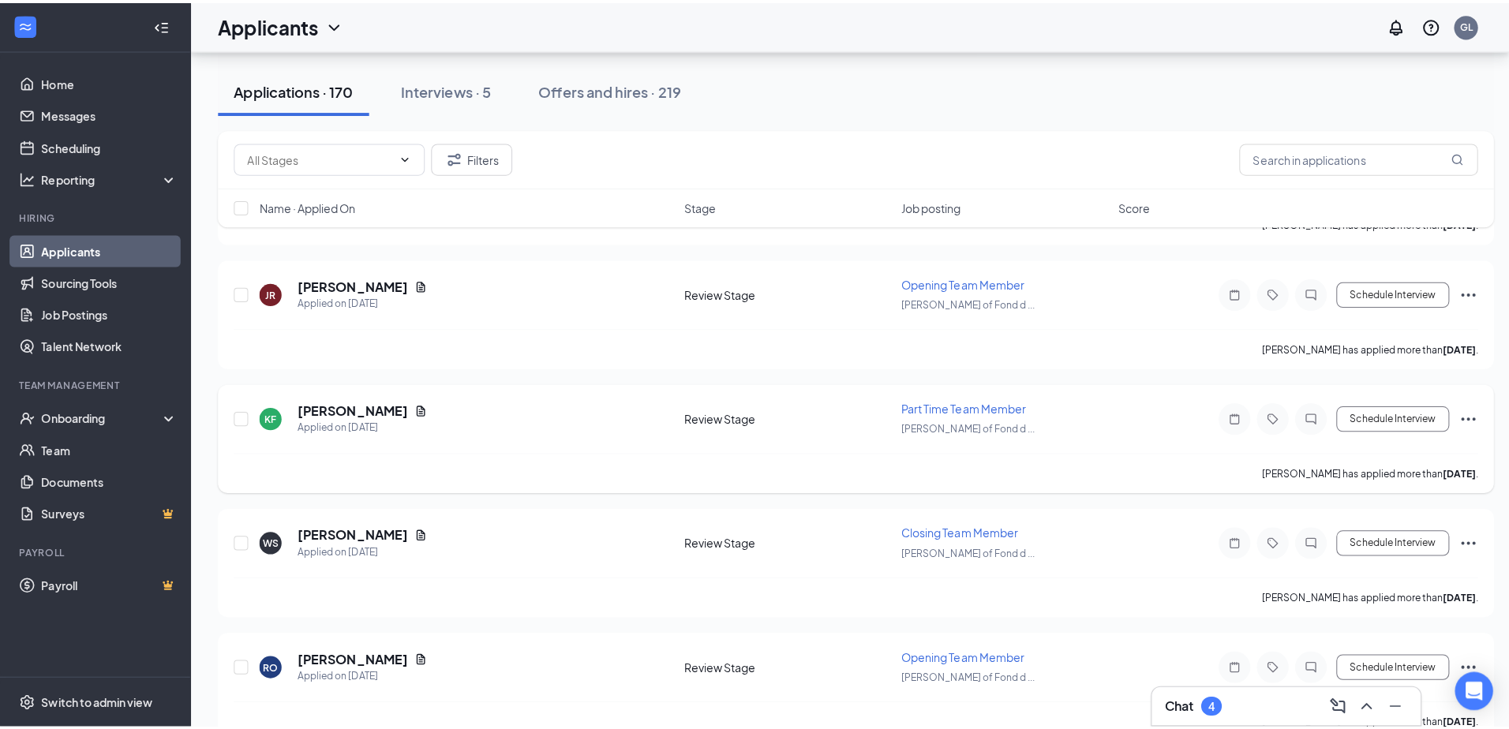
scroll to position [4499, 0]
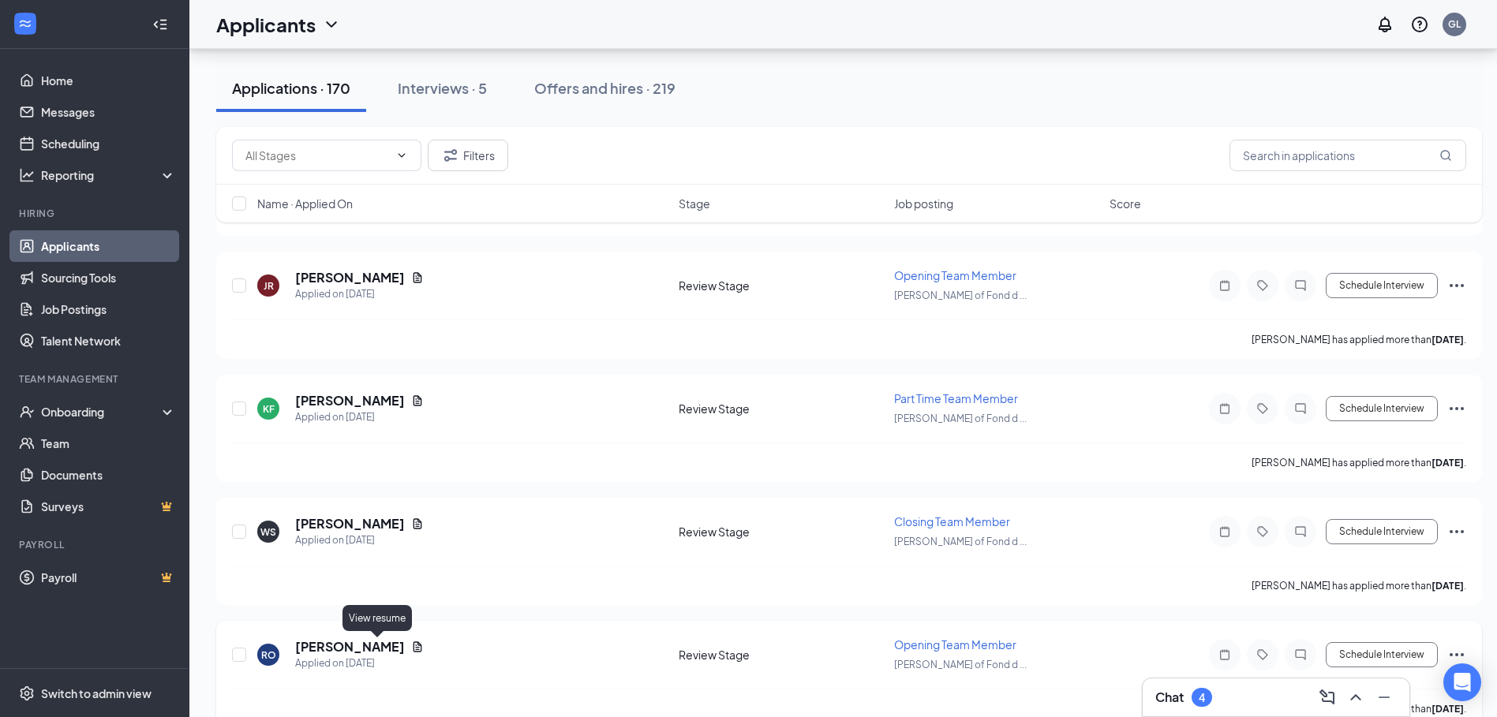
click at [411, 650] on icon "Document" at bounding box center [417, 647] width 13 height 13
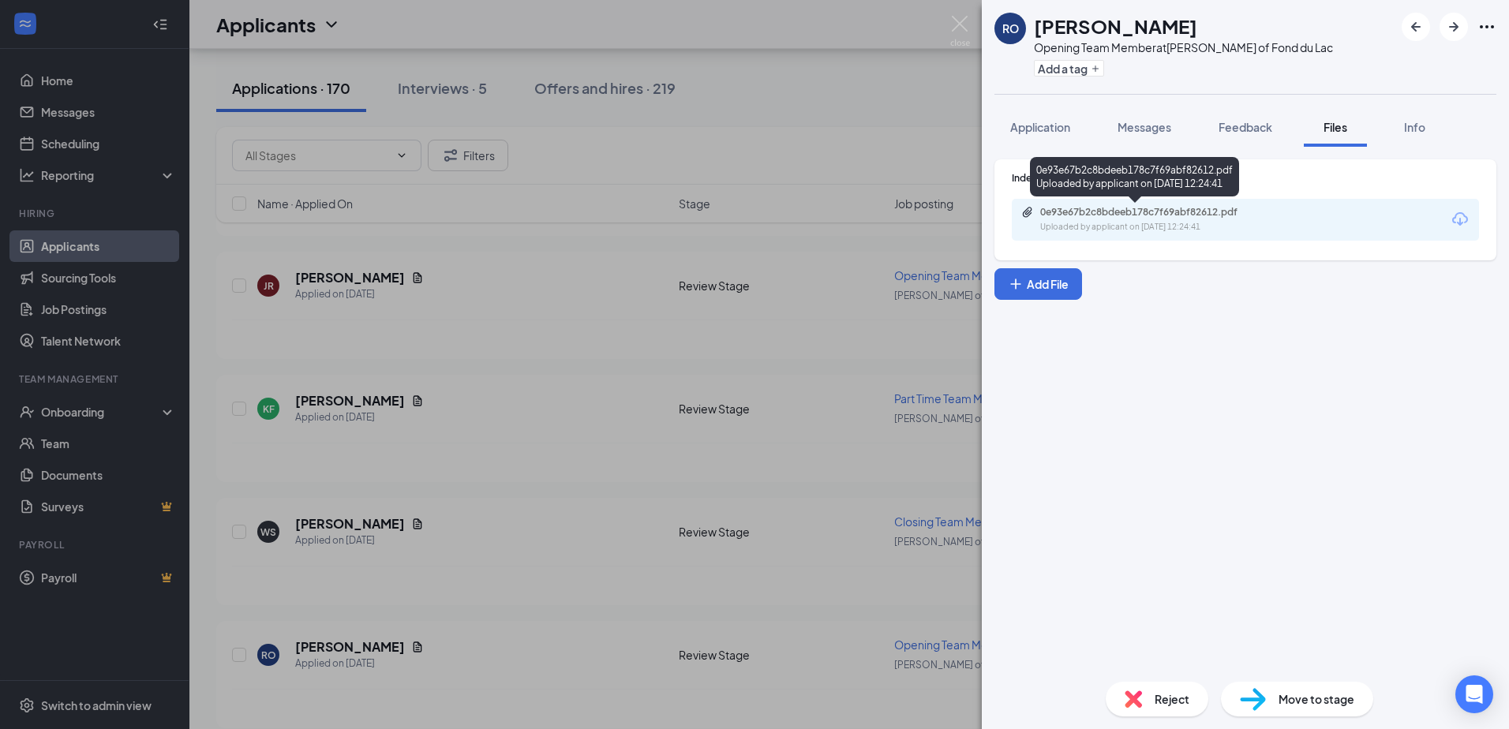
click at [1107, 233] on div "Uploaded by applicant on Sep 06, 2025 at 12:24:41" at bounding box center [1158, 227] width 237 height 13
click at [967, 24] on img at bounding box center [960, 31] width 20 height 31
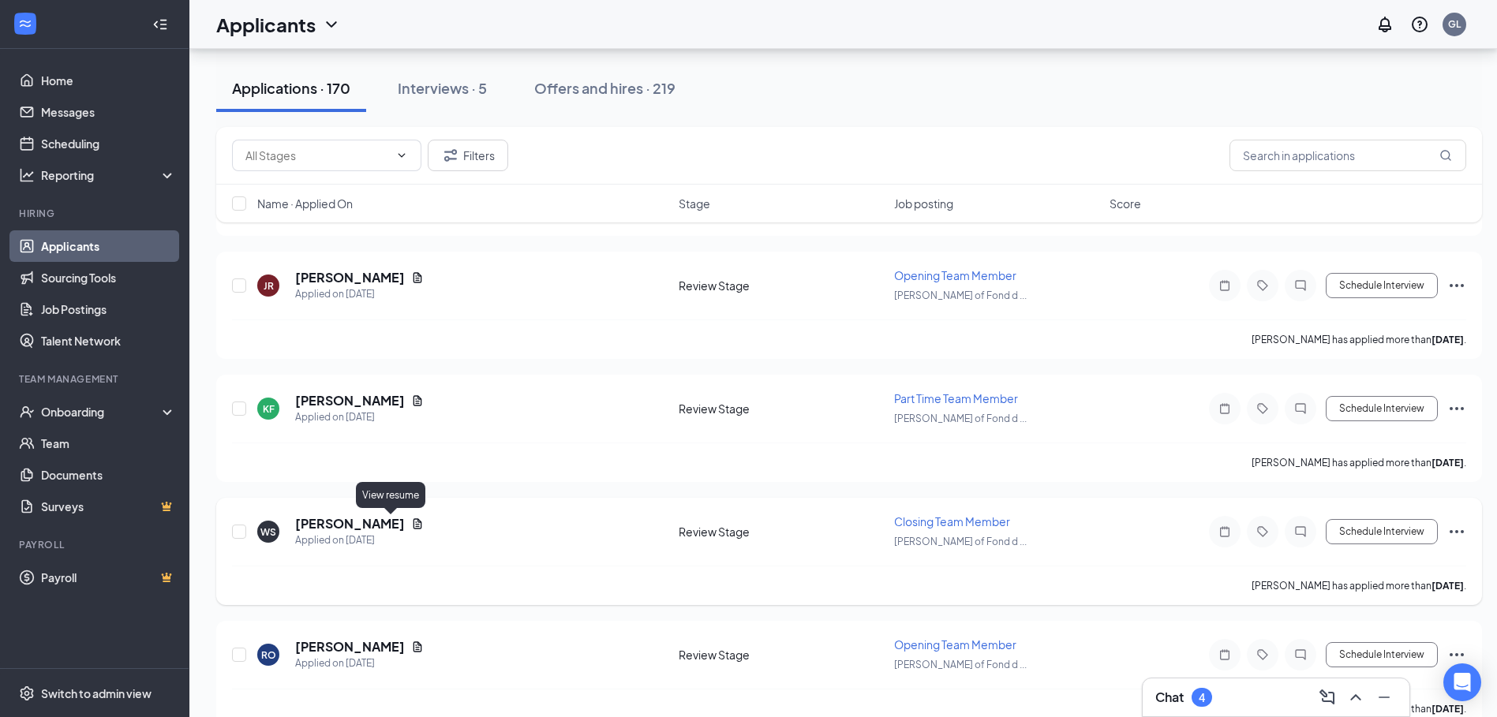
click at [414, 525] on icon "Document" at bounding box center [418, 524] width 9 height 10
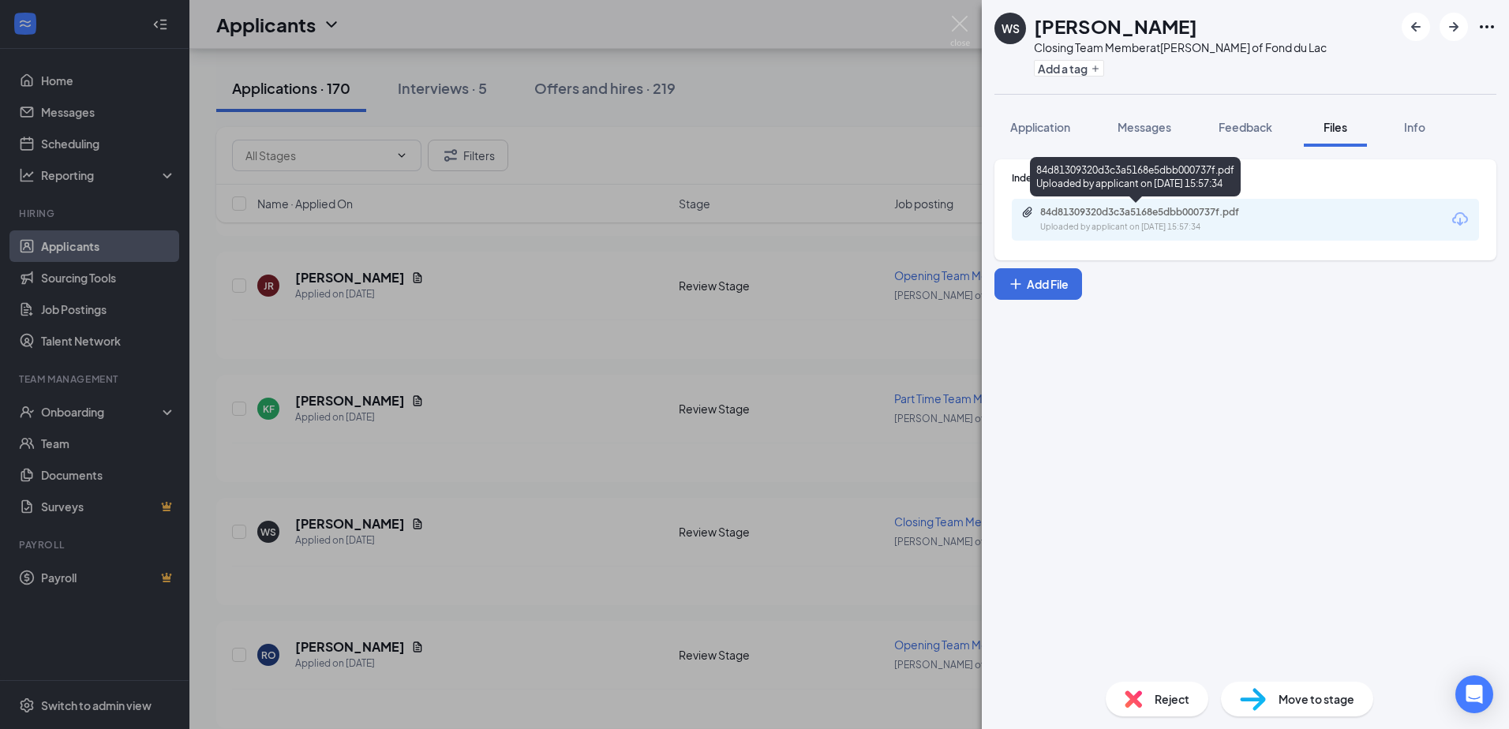
click at [1088, 218] on div "84d81309320d3c3a5168e5dbb000737f.pdf" at bounding box center [1150, 212] width 221 height 13
click at [959, 25] on img at bounding box center [960, 31] width 20 height 31
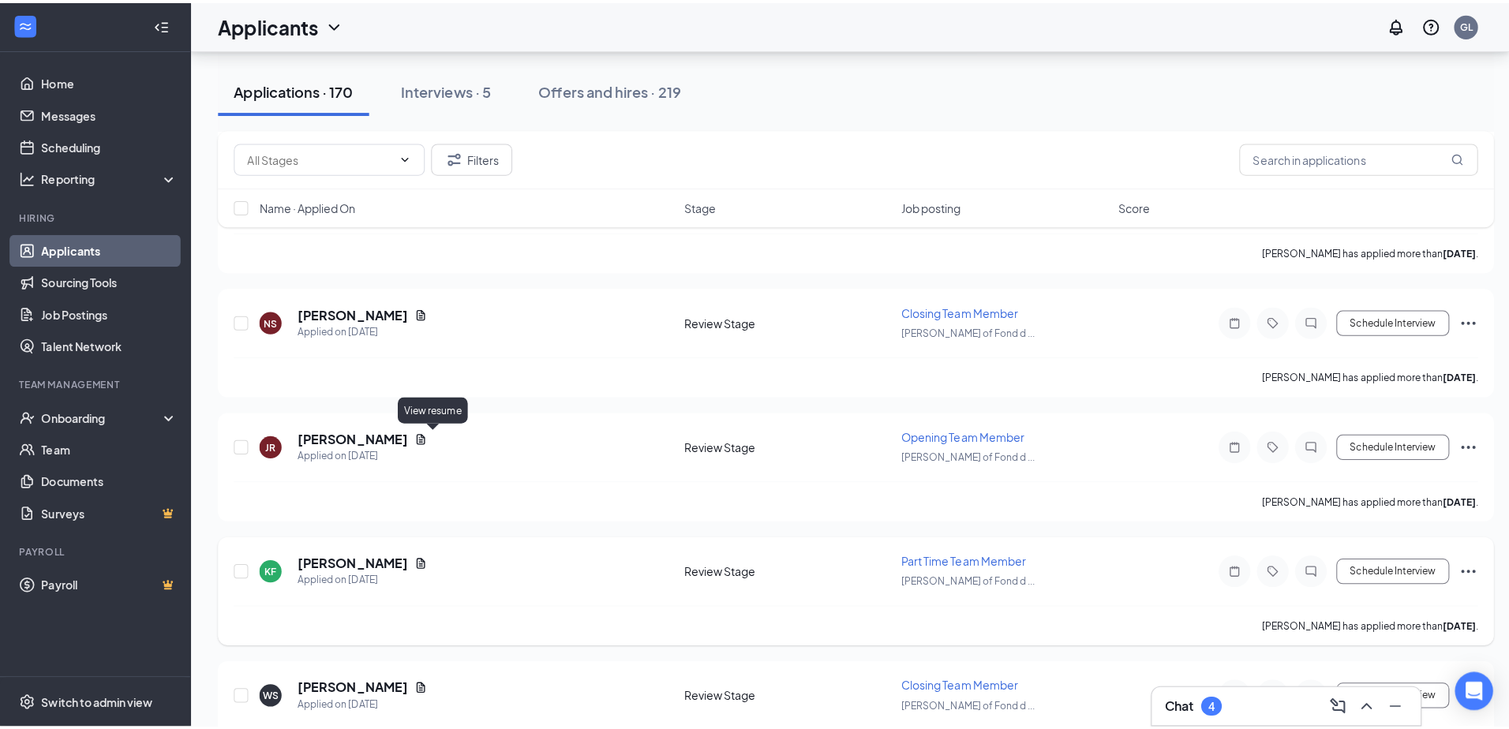
scroll to position [4371, 0]
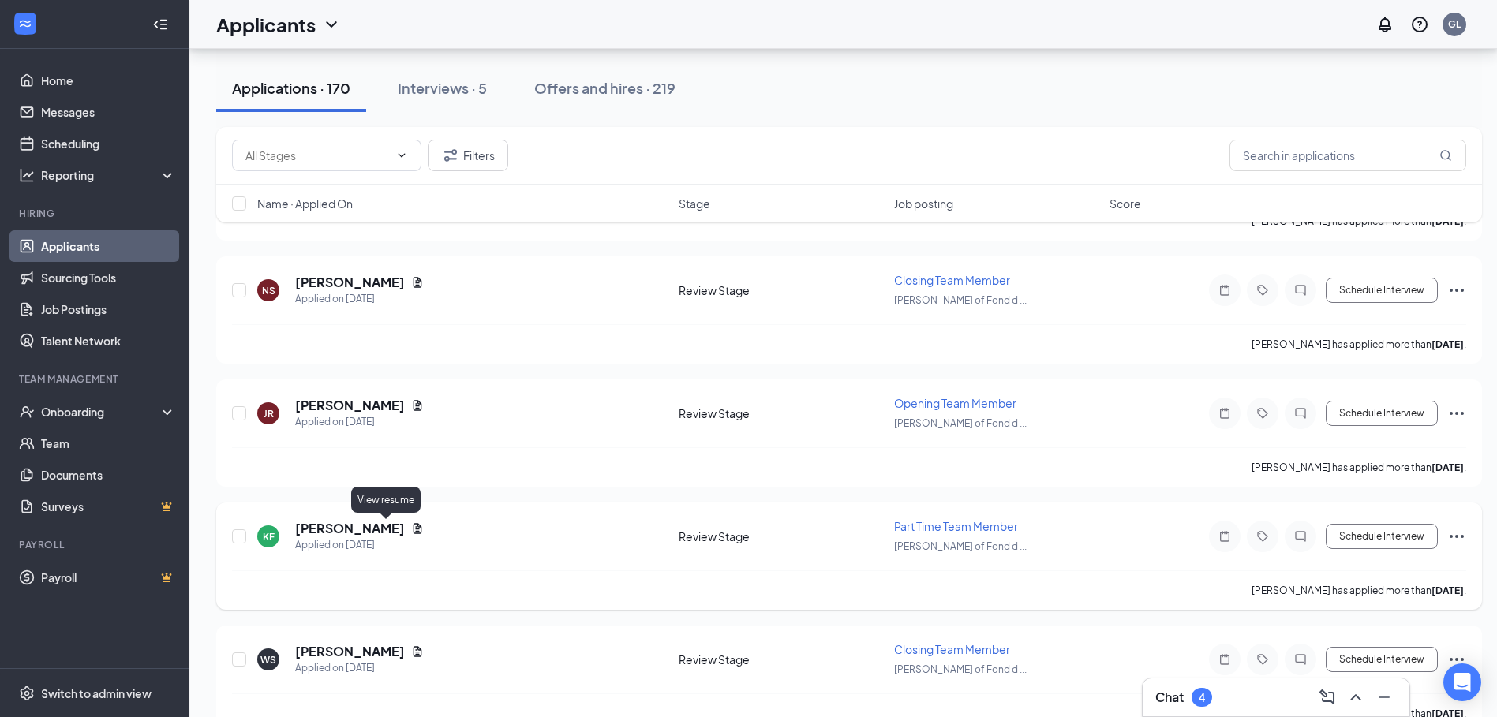
click at [411, 530] on icon "Document" at bounding box center [417, 529] width 13 height 13
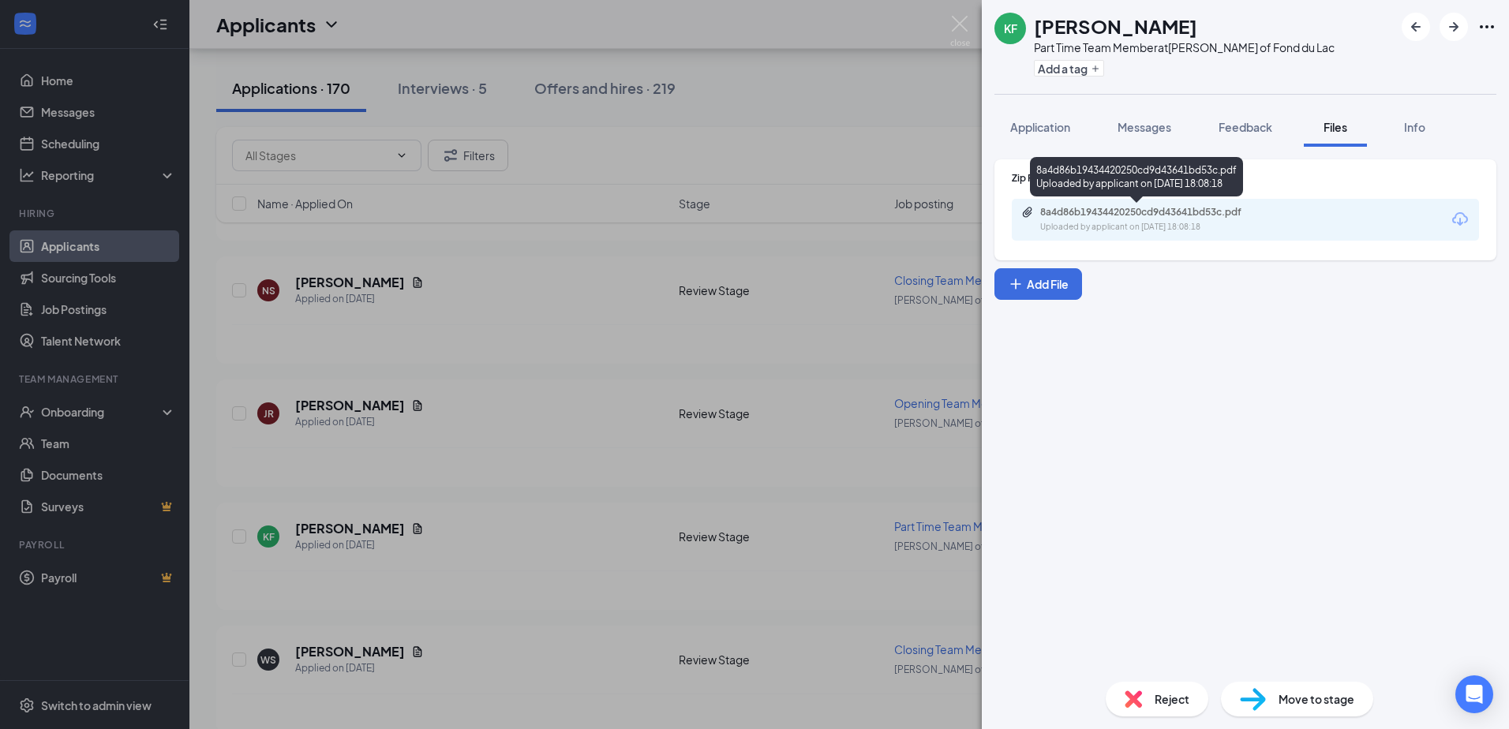
drag, startPoint x: 1148, startPoint y: 210, endPoint x: 1133, endPoint y: 192, distance: 24.1
click at [1133, 192] on div "8a4d86b19434420250cd9d43641bd53c.pdf Uploaded by applicant on Sep 06, 2025 at 1…" at bounding box center [1136, 176] width 213 height 39
click at [1142, 211] on div "8a4d86b19434420250cd9d43641bd53c.pdf" at bounding box center [1150, 212] width 221 height 13
